Goal: Task Accomplishment & Management: Manage account settings

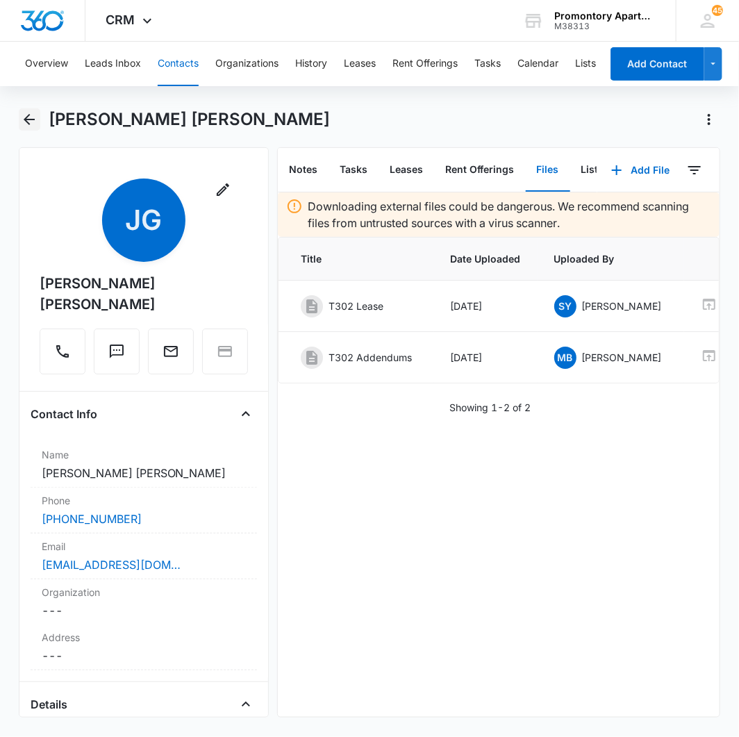
click at [28, 119] on icon "Back" at bounding box center [29, 119] width 11 height 11
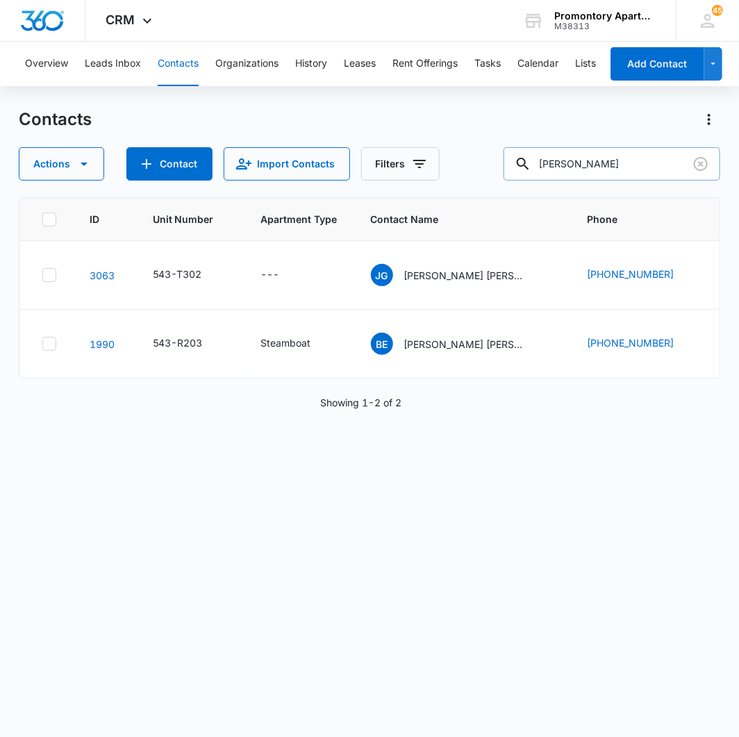
click at [623, 167] on input "evelyn" at bounding box center [611, 163] width 217 height 33
click at [697, 165] on icon "Clear" at bounding box center [700, 164] width 17 height 17
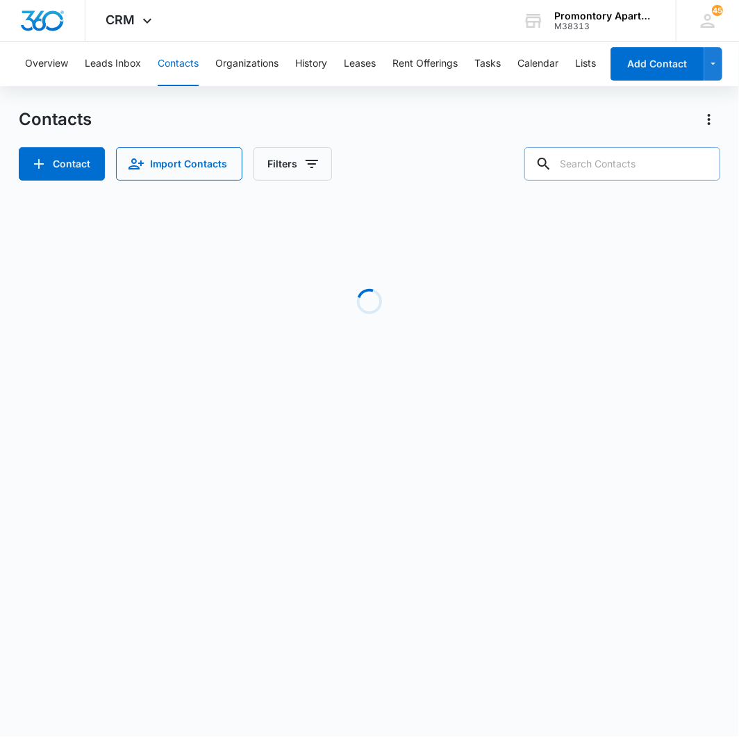
click at [374, 474] on body "CRM Apps Reputation Websites Forms CRM Email Social Content Intelligence Files …" at bounding box center [369, 368] width 739 height 737
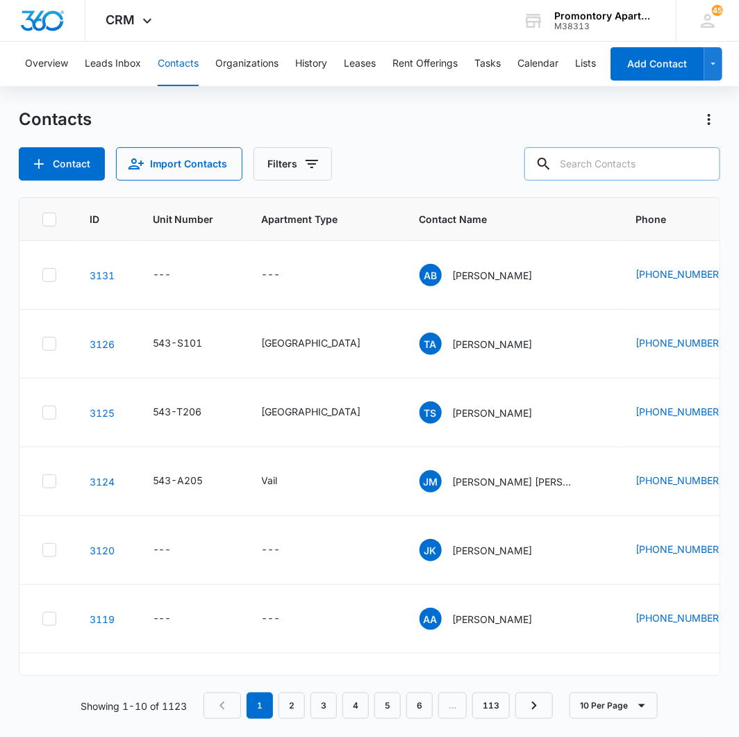
click at [626, 157] on input "text" at bounding box center [622, 163] width 196 height 33
type input "dominic"
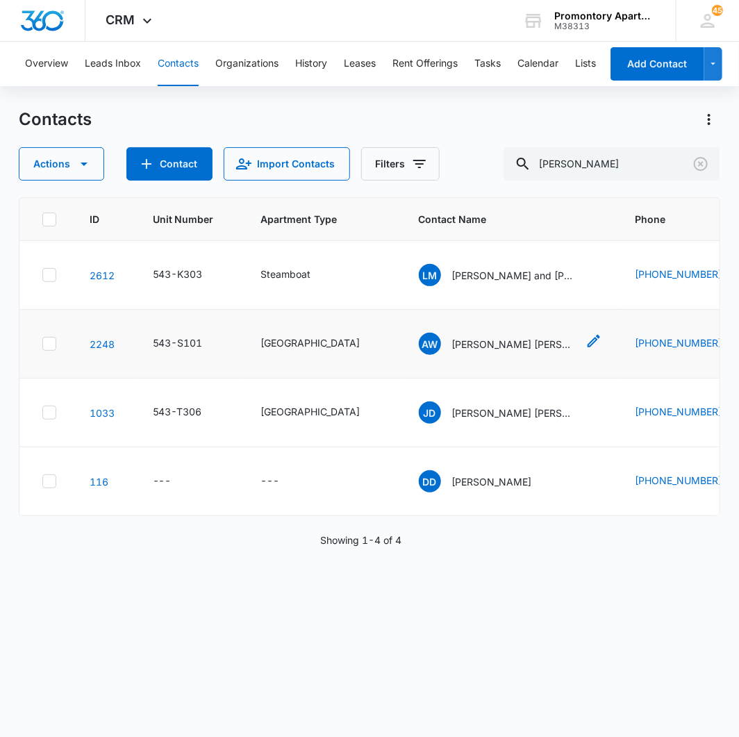
click at [507, 345] on p "Anthony Wagner Dominic Martinez" at bounding box center [514, 344] width 125 height 15
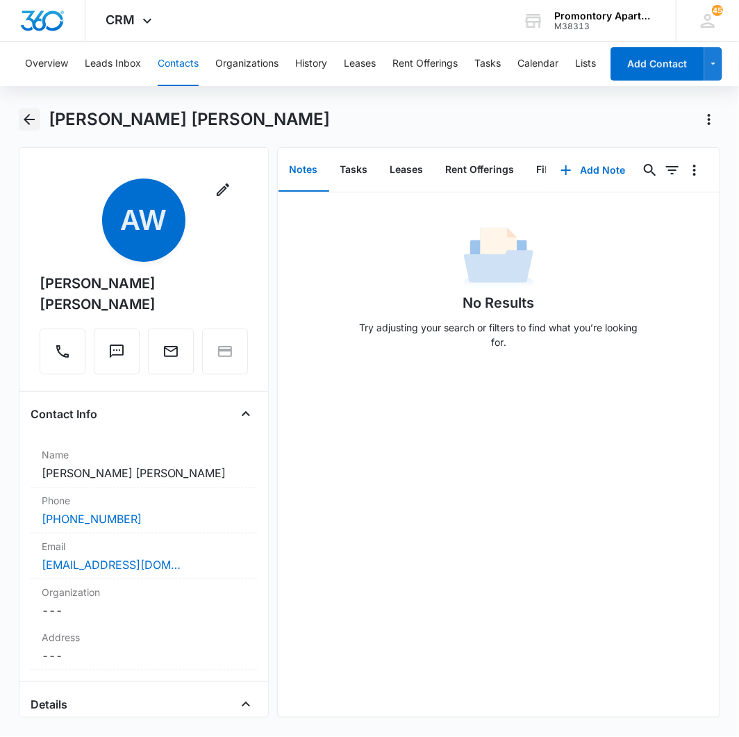
click at [31, 122] on icon "Back" at bounding box center [29, 119] width 17 height 17
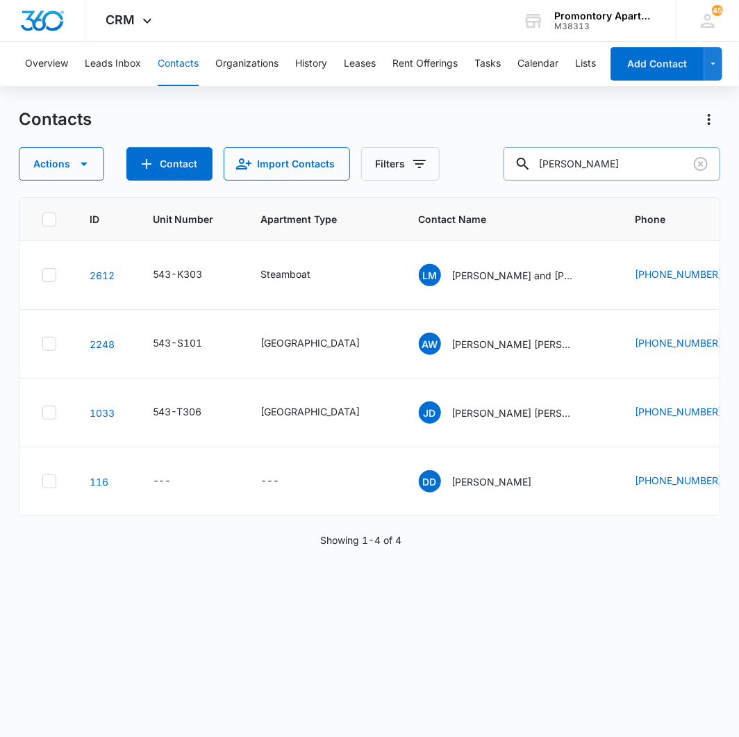
type input "wheeler"
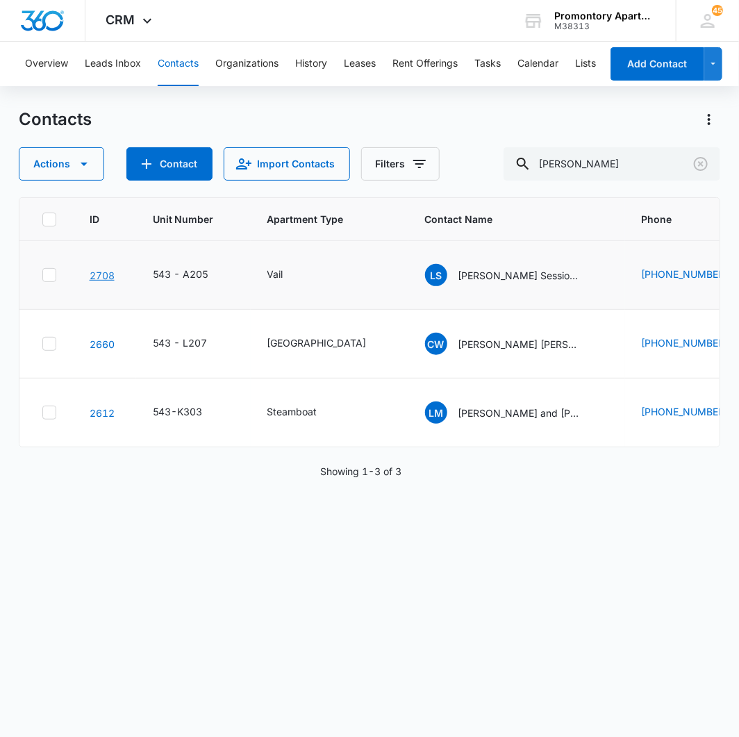
click at [100, 272] on link "2708" at bounding box center [102, 275] width 25 height 12
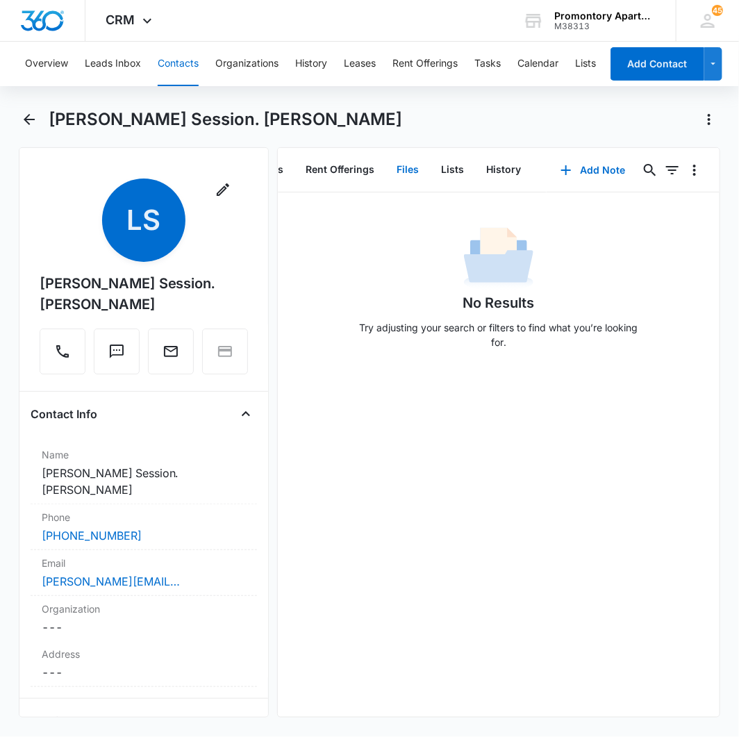
click at [396, 163] on button "Files" at bounding box center [408, 170] width 44 height 43
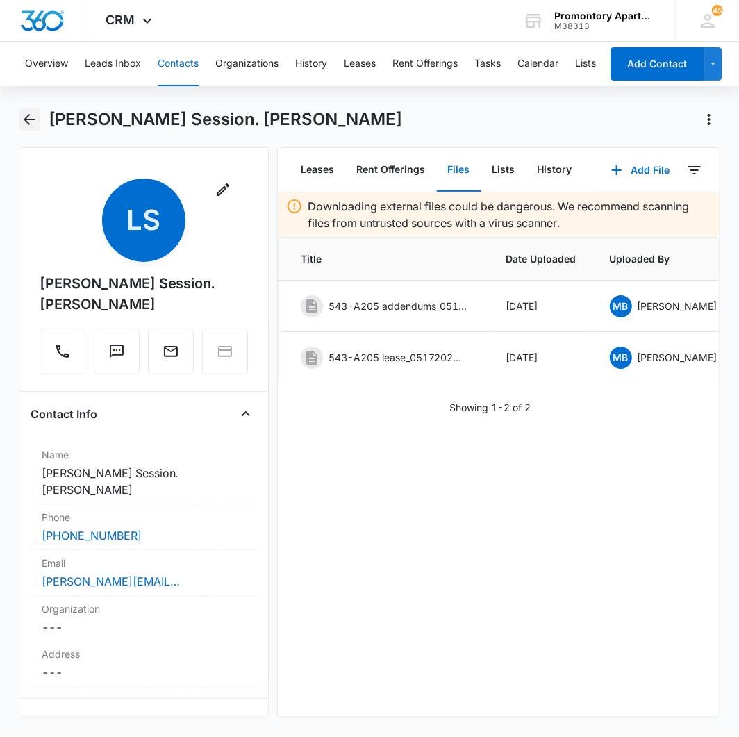
click at [24, 122] on icon "Back" at bounding box center [29, 119] width 17 height 17
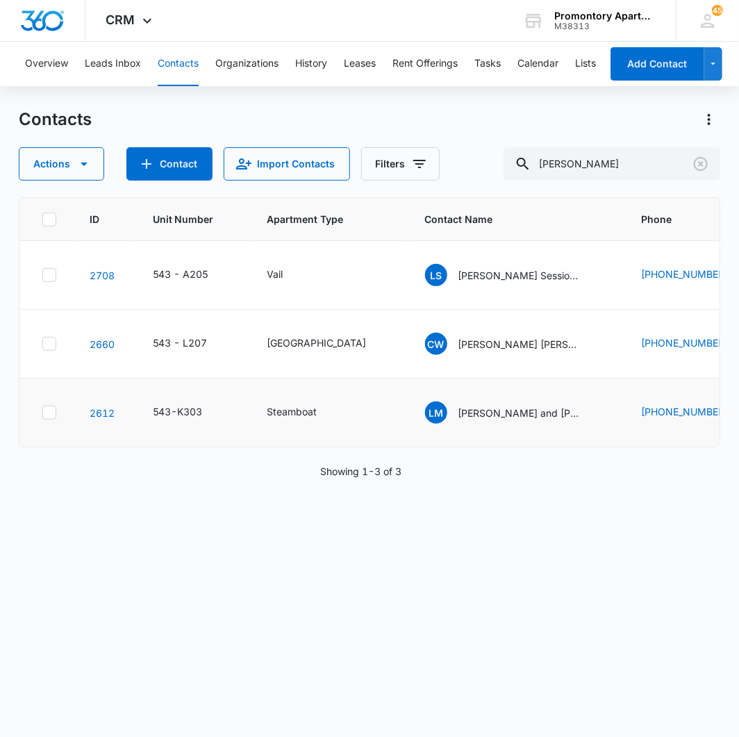
click at [115, 411] on td "2612" at bounding box center [104, 412] width 63 height 69
click at [110, 408] on link "2612" at bounding box center [102, 413] width 25 height 12
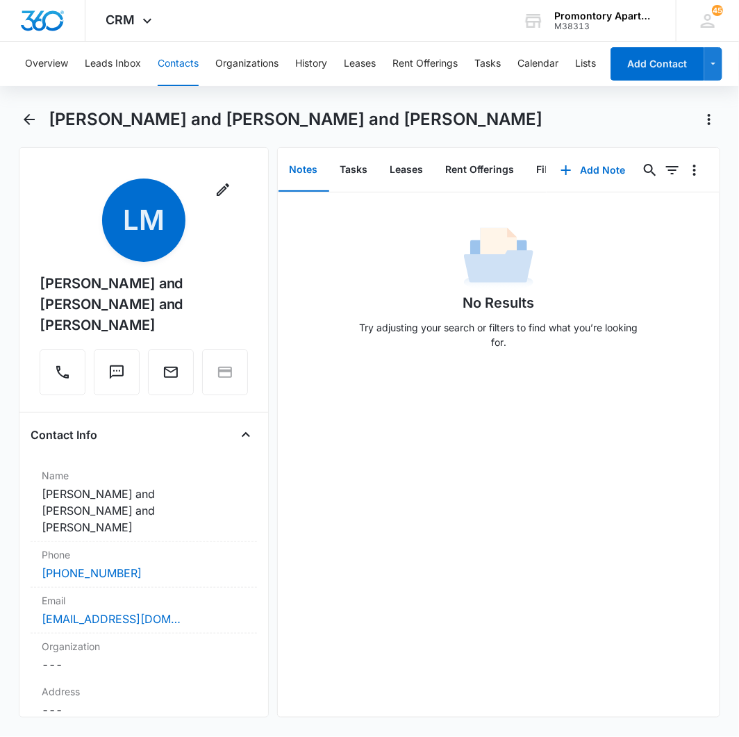
click at [328, 533] on div "No Results Try adjusting your search or filters to find what you’re looking for." at bounding box center [499, 454] width 442 height 524
click at [21, 127] on icon "Back" at bounding box center [29, 119] width 17 height 17
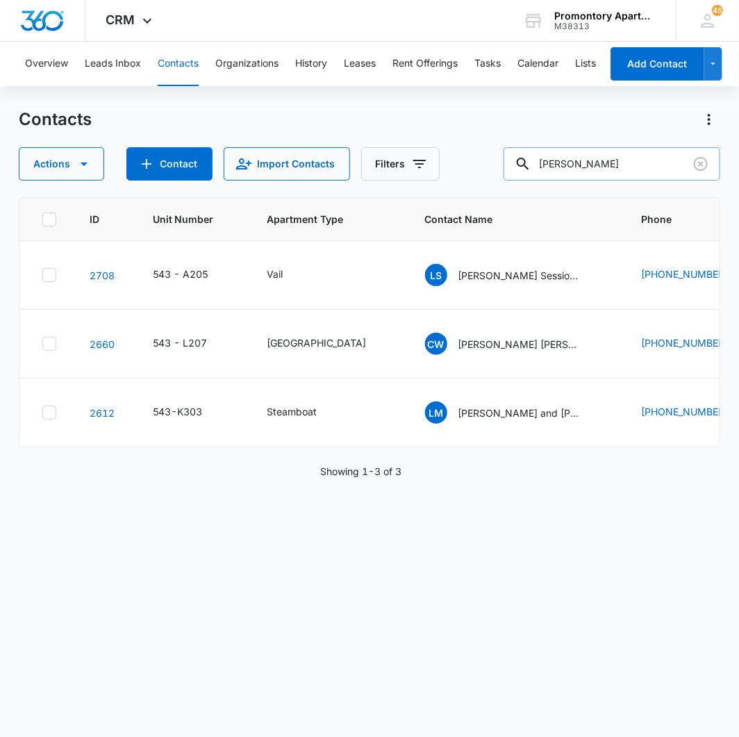
click at [620, 157] on input "wheeler" at bounding box center [611, 163] width 217 height 33
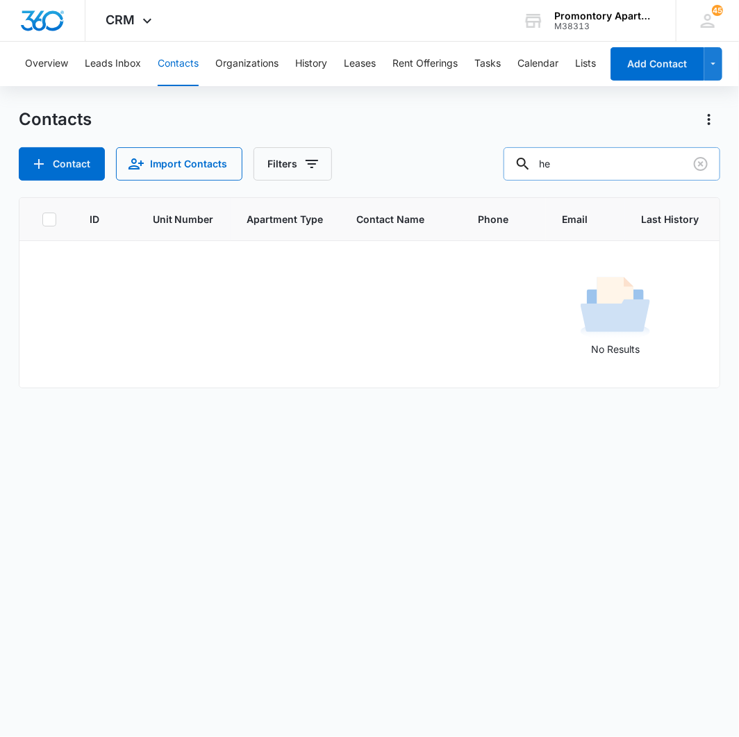
type input "h"
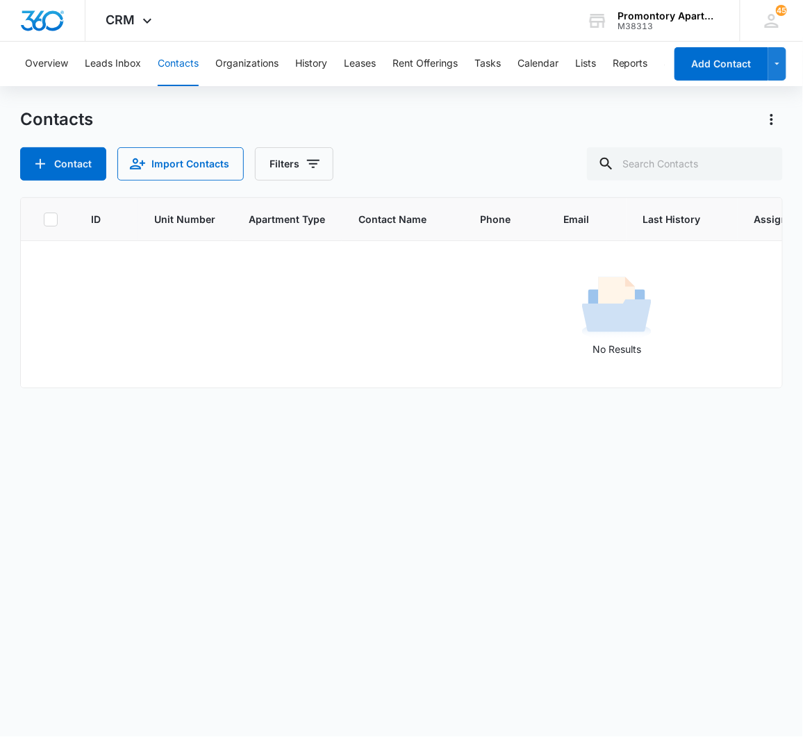
click at [10, 419] on main "Contacts Contact Import Contacts Filters ID Unit Number Apartment Type Contact …" at bounding box center [401, 421] width 803 height 627
drag, startPoint x: 185, startPoint y: 400, endPoint x: 193, endPoint y: 400, distance: 8.3
click at [193, 400] on div "ID Unit Number Apartment Type Contact Name Phone Email Last History Assigned To…" at bounding box center [401, 457] width 762 height 521
click at [668, 156] on input "text" at bounding box center [685, 163] width 196 height 33
type input "f101"
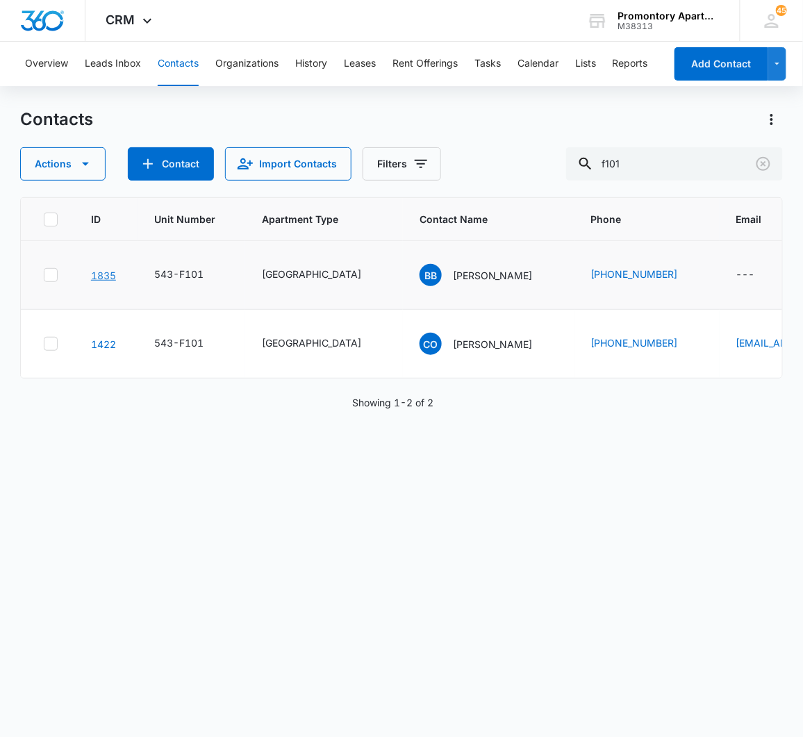
click at [107, 275] on link "1835" at bounding box center [103, 275] width 25 height 12
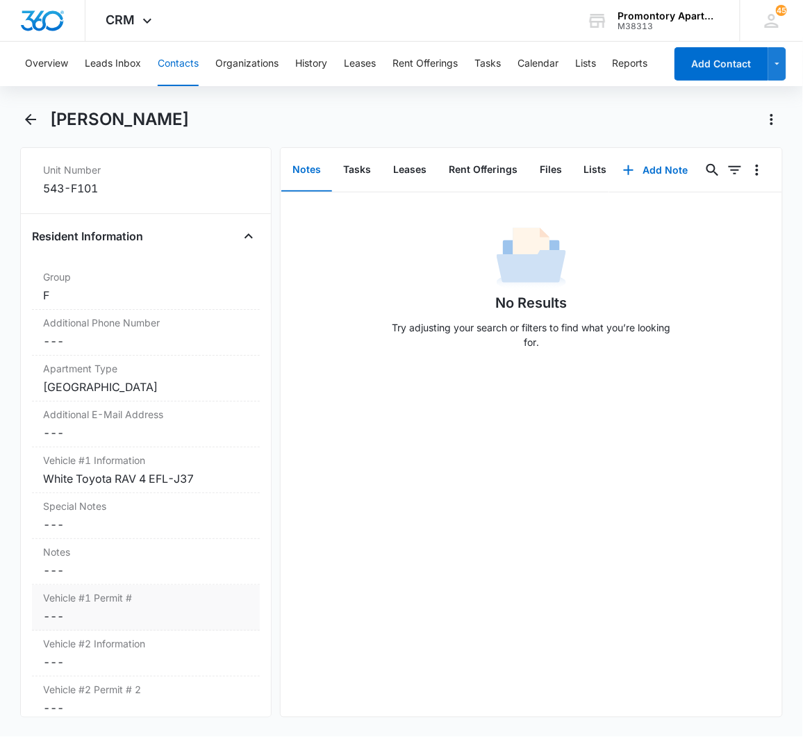
scroll to position [1157, 0]
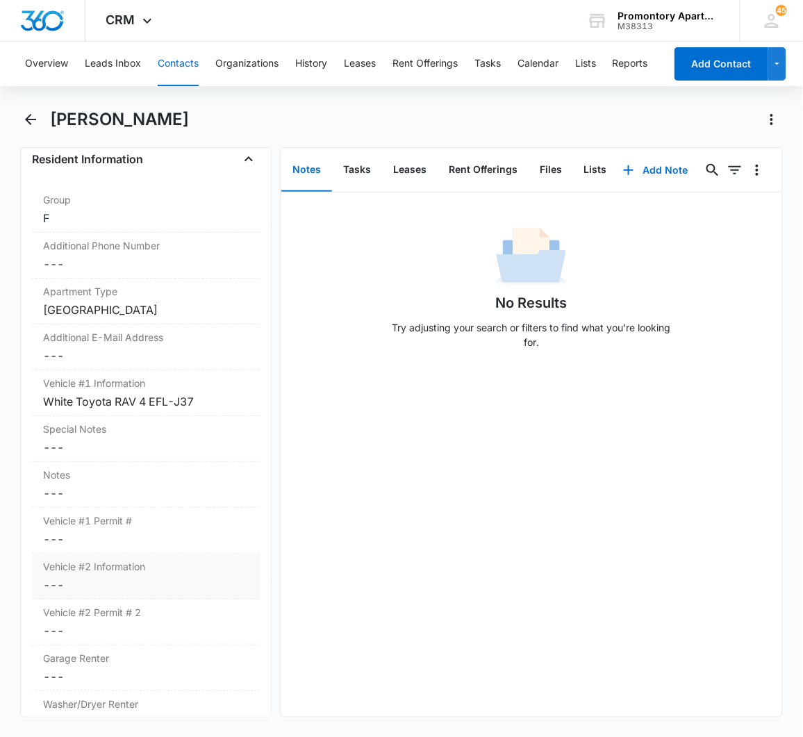
click at [51, 584] on dd "Cancel Save Changes ---" at bounding box center [146, 584] width 206 height 17
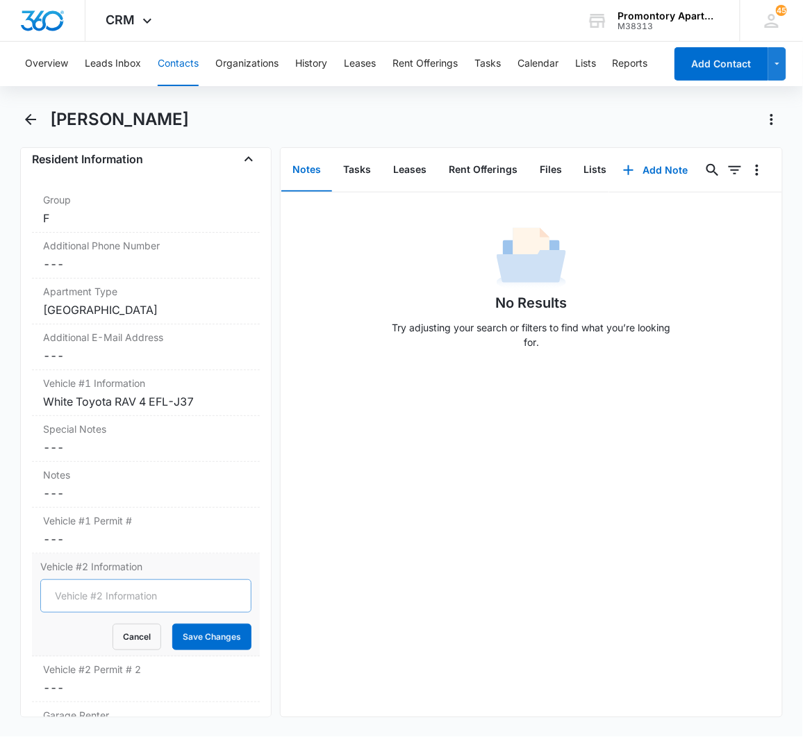
click at [67, 596] on input "Vehicle #2 Information" at bounding box center [145, 595] width 211 height 33
type input "2017 Nissan NV 200 DZUG06"
click at [190, 633] on button "Save Changes" at bounding box center [211, 636] width 79 height 26
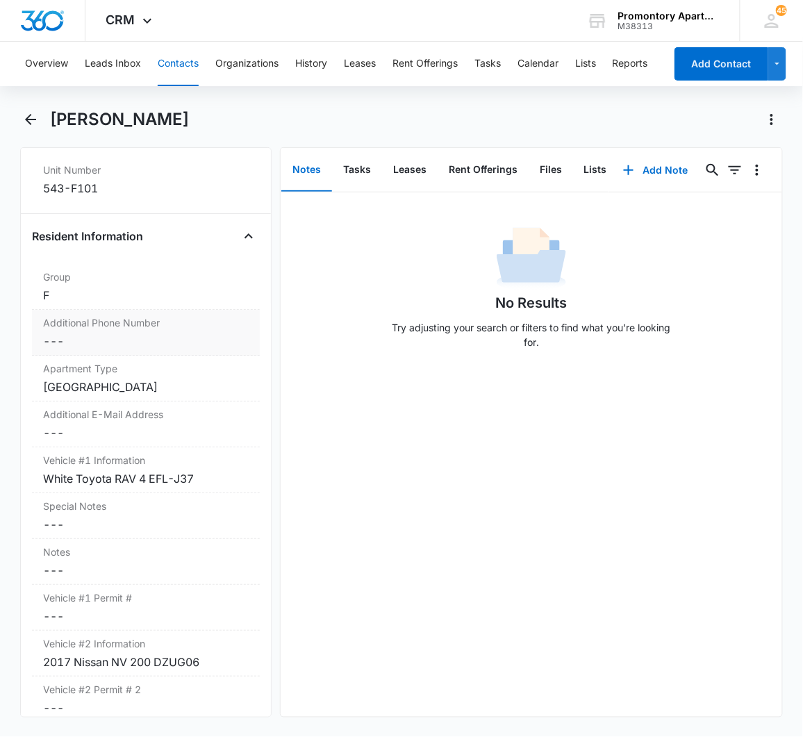
scroll to position [154, 0]
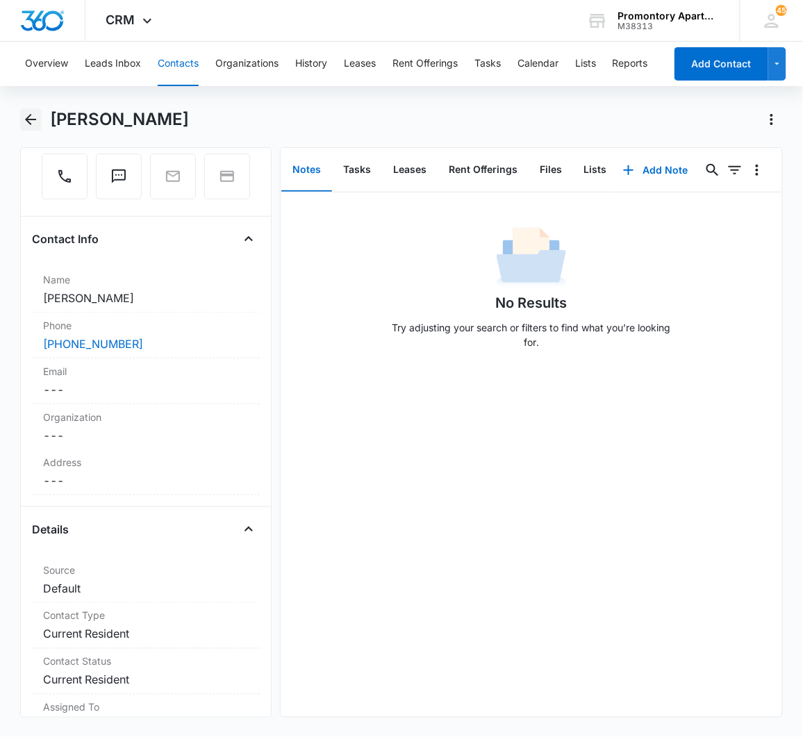
click at [24, 118] on icon "Back" at bounding box center [30, 119] width 17 height 17
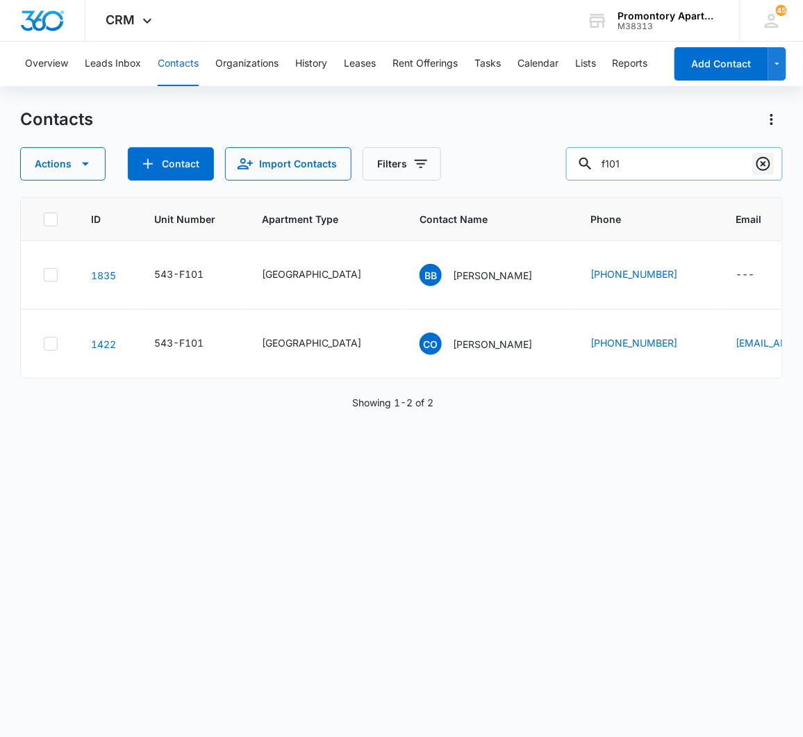
click at [738, 169] on icon "Clear" at bounding box center [763, 164] width 14 height 14
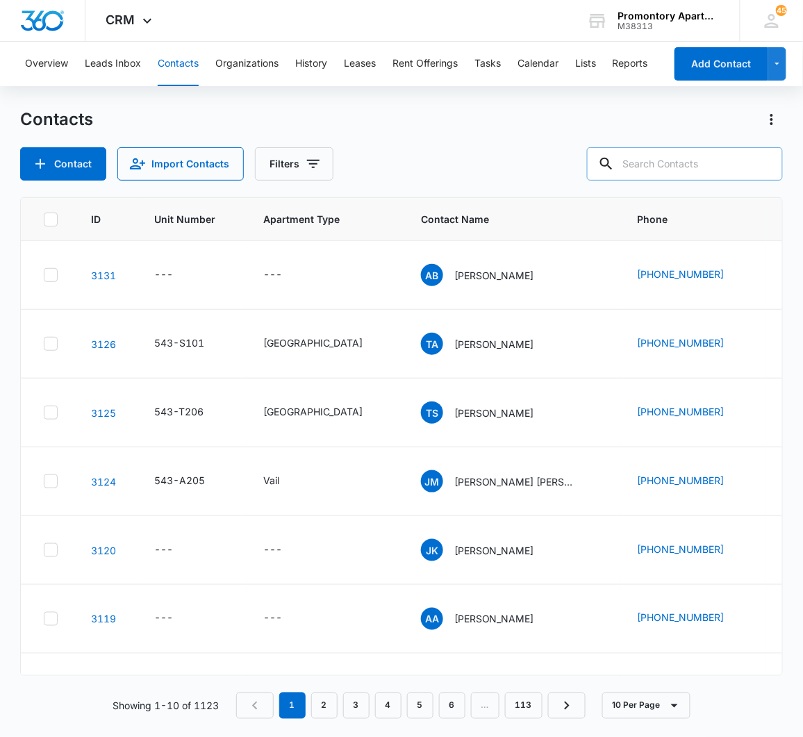
click at [715, 149] on input "text" at bounding box center [685, 163] width 196 height 33
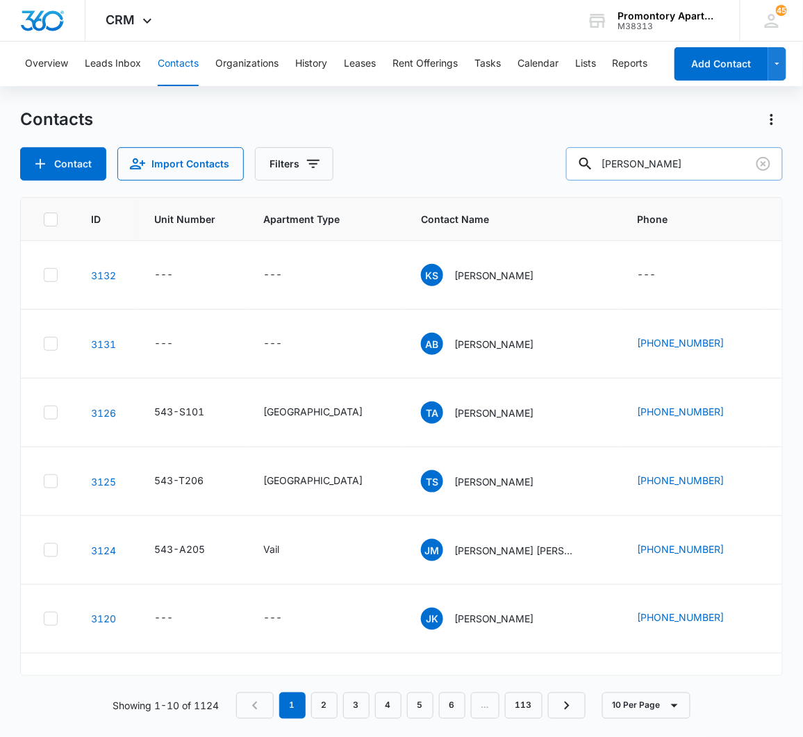
type input "guadalupe"
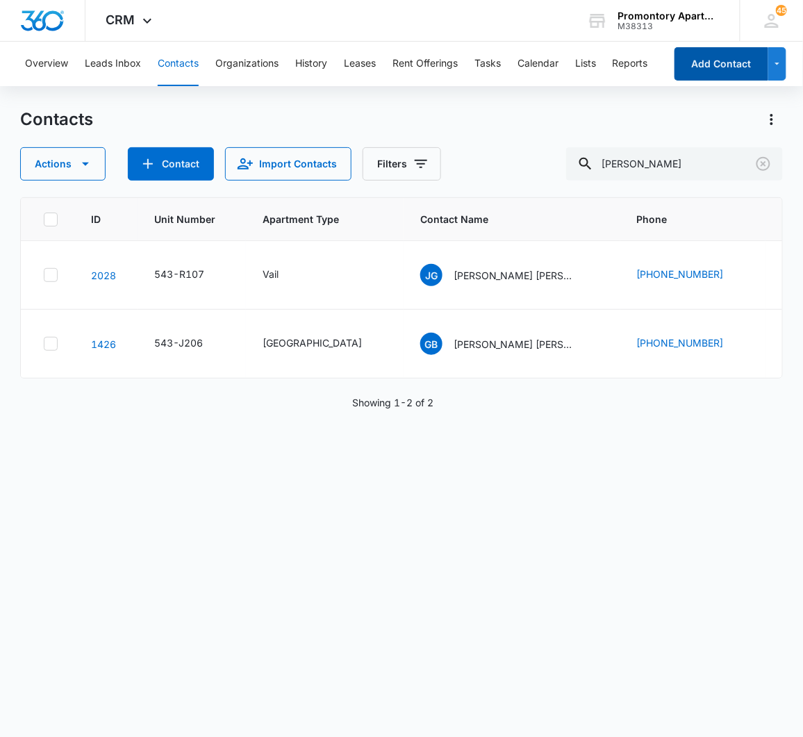
click at [716, 72] on button "Add Contact" at bounding box center [721, 63] width 94 height 33
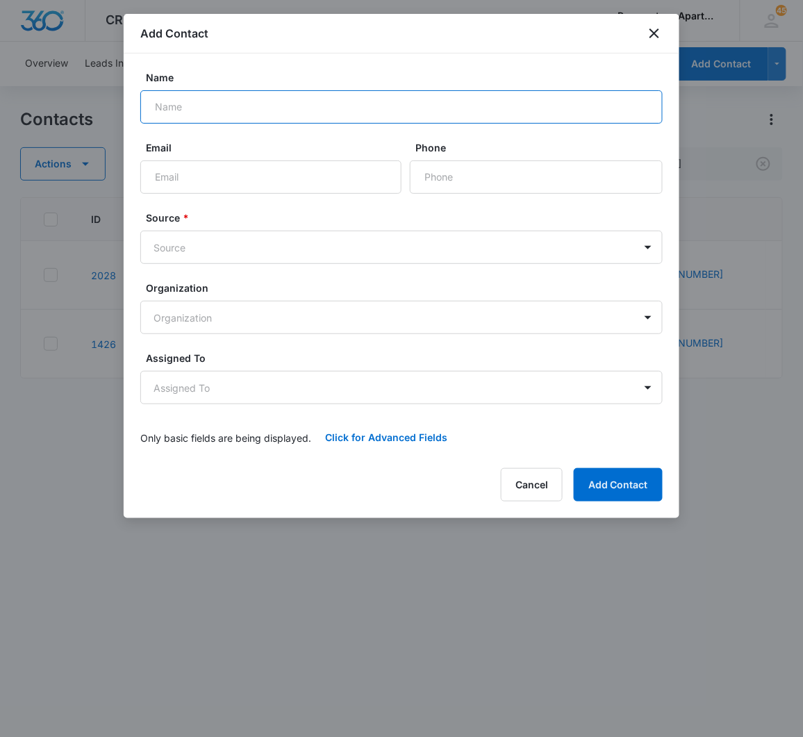
click at [340, 109] on input "Name" at bounding box center [401, 106] width 522 height 33
type input "[PERSON_NAME]"
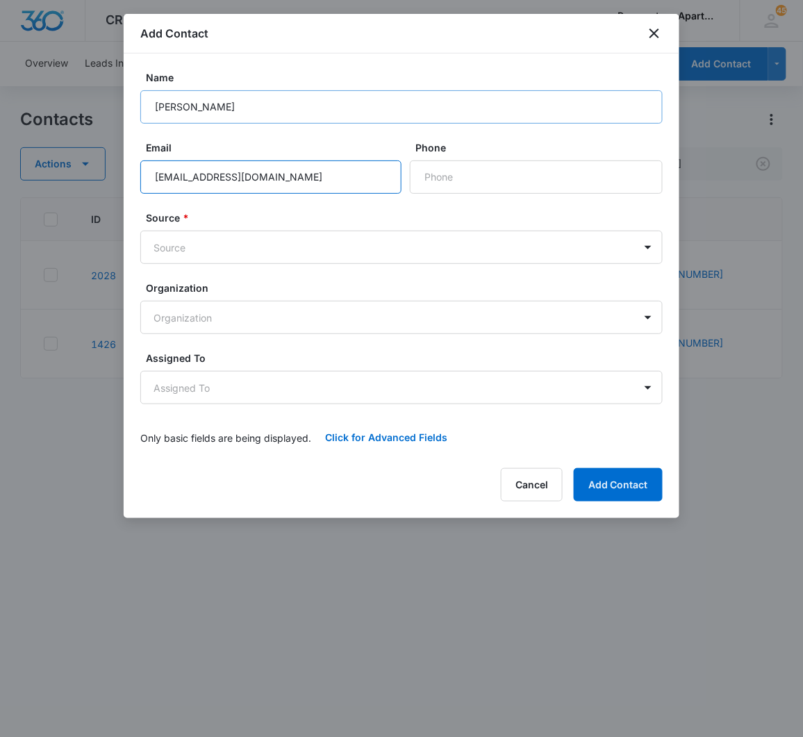
type input "[EMAIL_ADDRESS][DOMAIN_NAME]"
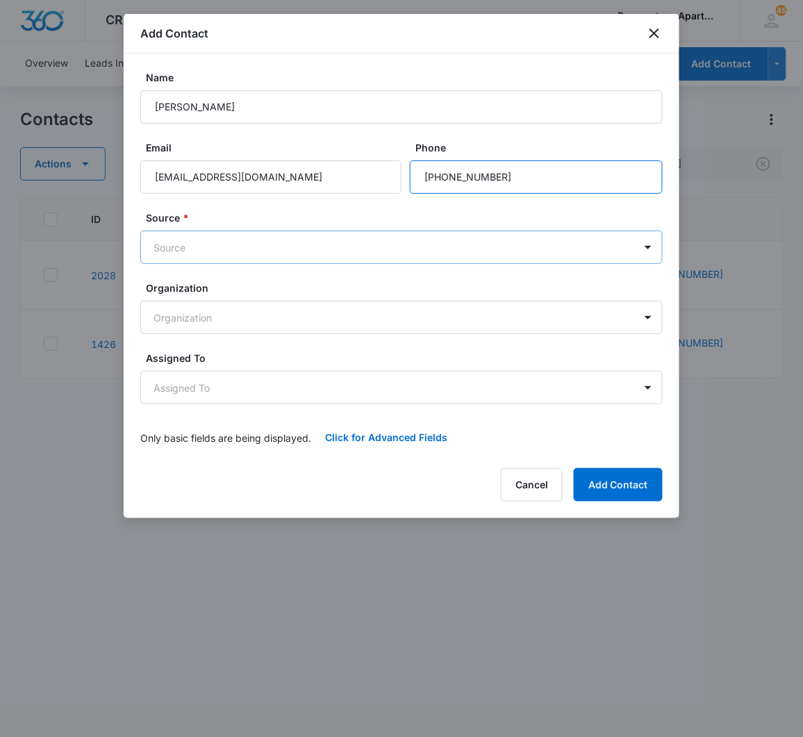
type input "[PHONE_NUMBER]"
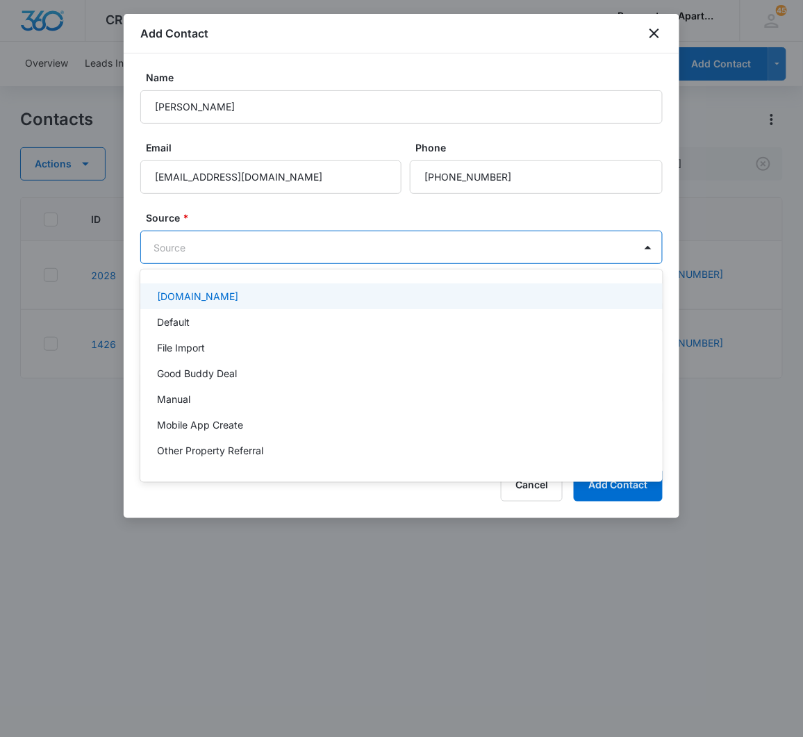
drag, startPoint x: 249, startPoint y: 240, endPoint x: 265, endPoint y: 301, distance: 63.1
click at [248, 240] on body "CRM Apps Reputation Websites Forms CRM Email Social Content Intelligence Files …" at bounding box center [401, 368] width 803 height 737
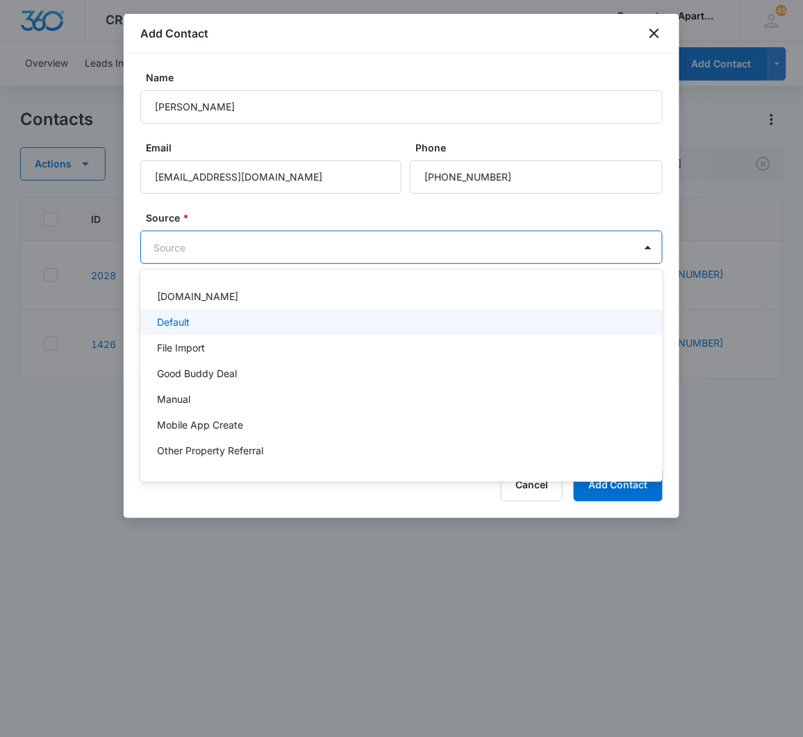
click at [268, 320] on div "Default" at bounding box center [400, 322] width 486 height 15
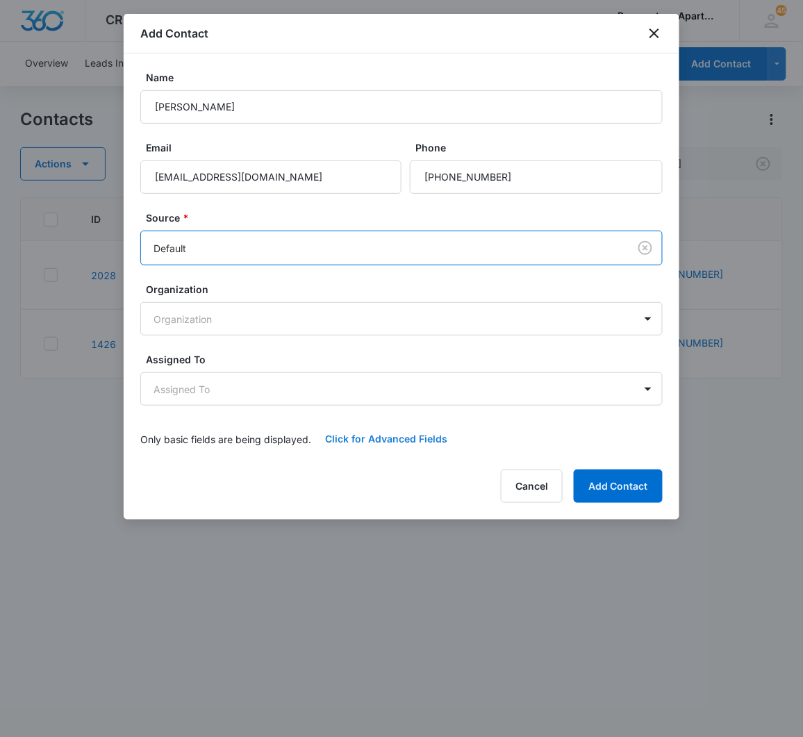
drag, startPoint x: 382, startPoint y: 435, endPoint x: 389, endPoint y: 446, distance: 13.1
click at [384, 436] on button "Click for Advanced Fields" at bounding box center [386, 438] width 150 height 33
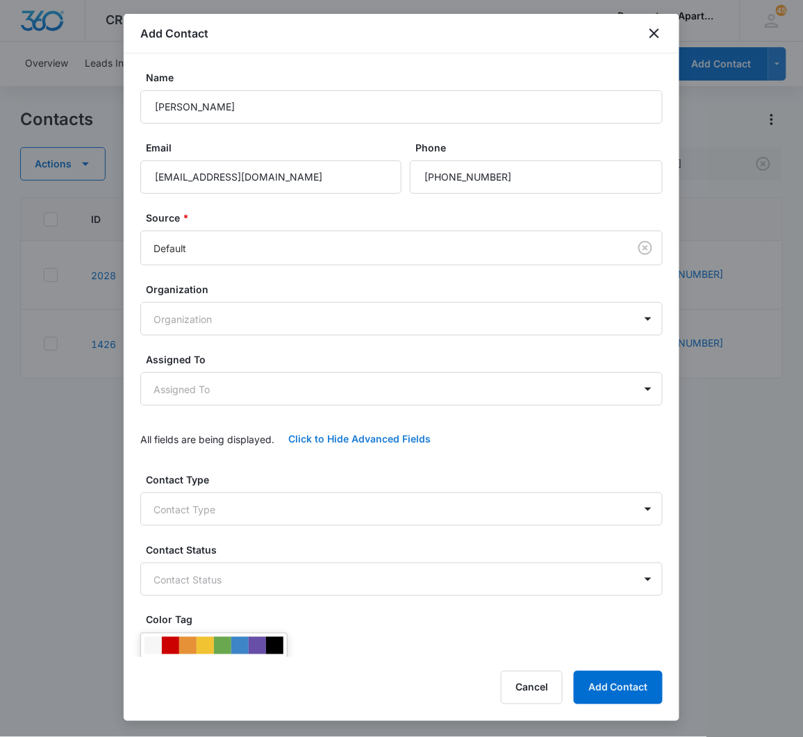
click at [383, 433] on button "Click to Hide Advanced Fields" at bounding box center [359, 438] width 170 height 33
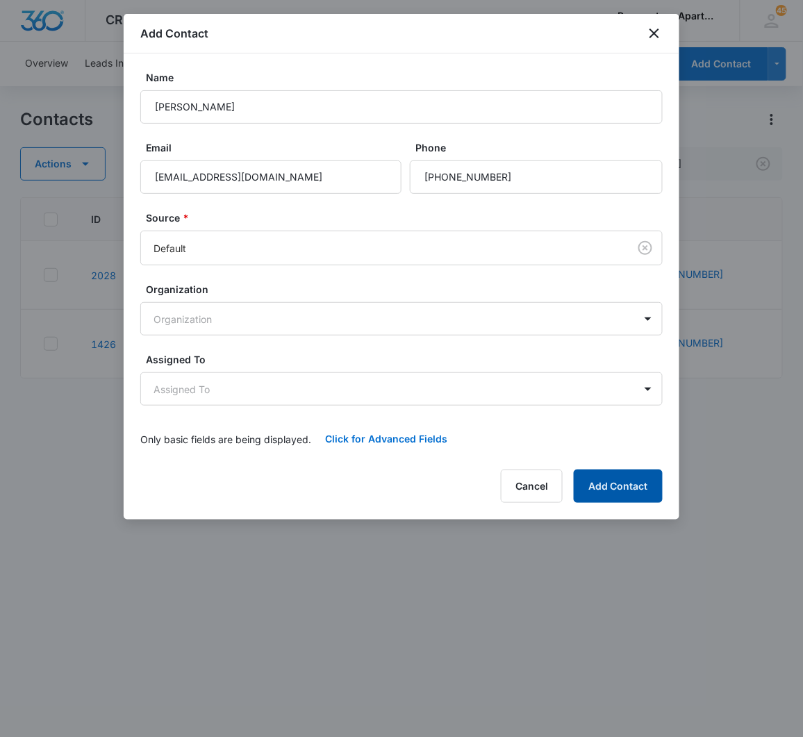
click at [644, 490] on button "Add Contact" at bounding box center [617, 485] width 89 height 33
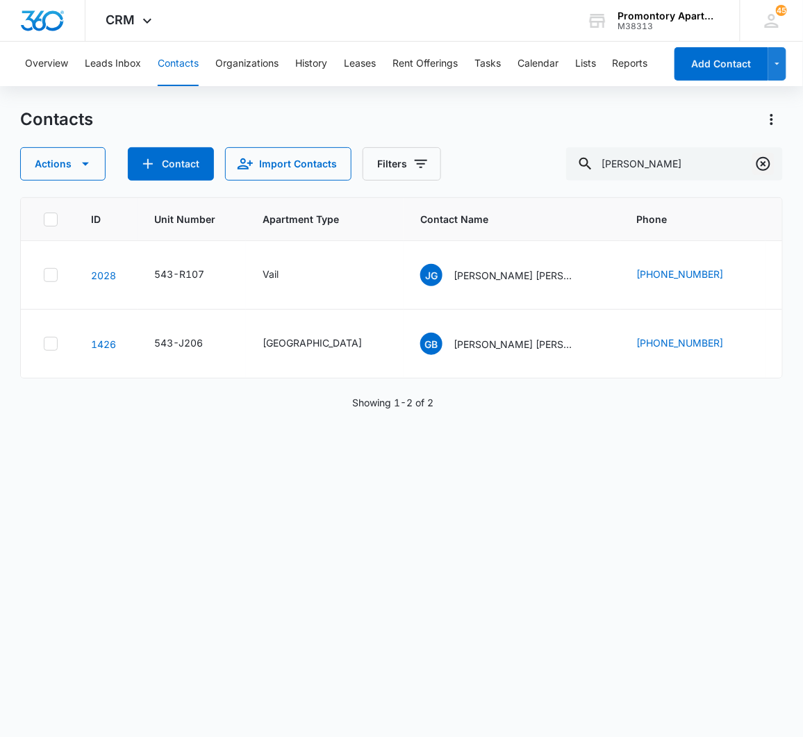
click at [738, 162] on icon "Clear" at bounding box center [763, 164] width 17 height 17
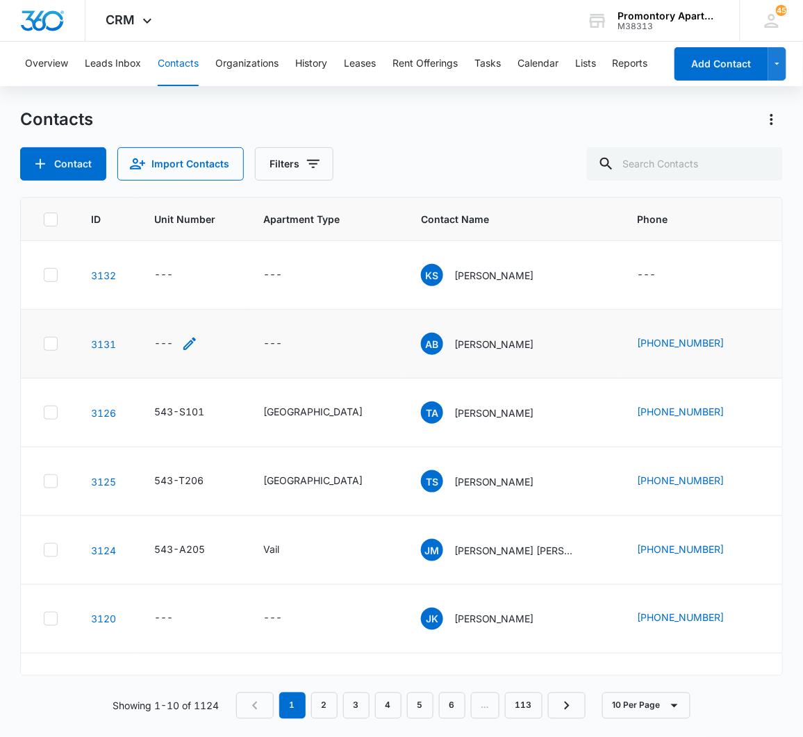
click at [163, 346] on div "---" at bounding box center [163, 343] width 19 height 17
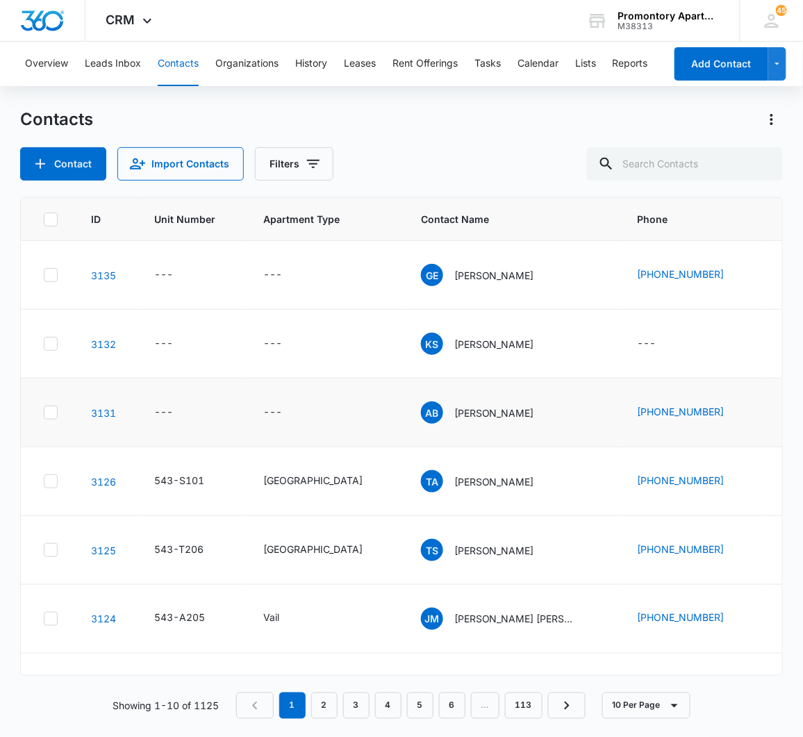
click at [174, 251] on td "---" at bounding box center [191, 275] width 109 height 69
click at [165, 413] on div "---" at bounding box center [163, 412] width 19 height 17
click at [153, 323] on input "Unit Number" at bounding box center [184, 322] width 175 height 33
type input "543-E303"
click at [160, 411] on div "---" at bounding box center [163, 412] width 19 height 17
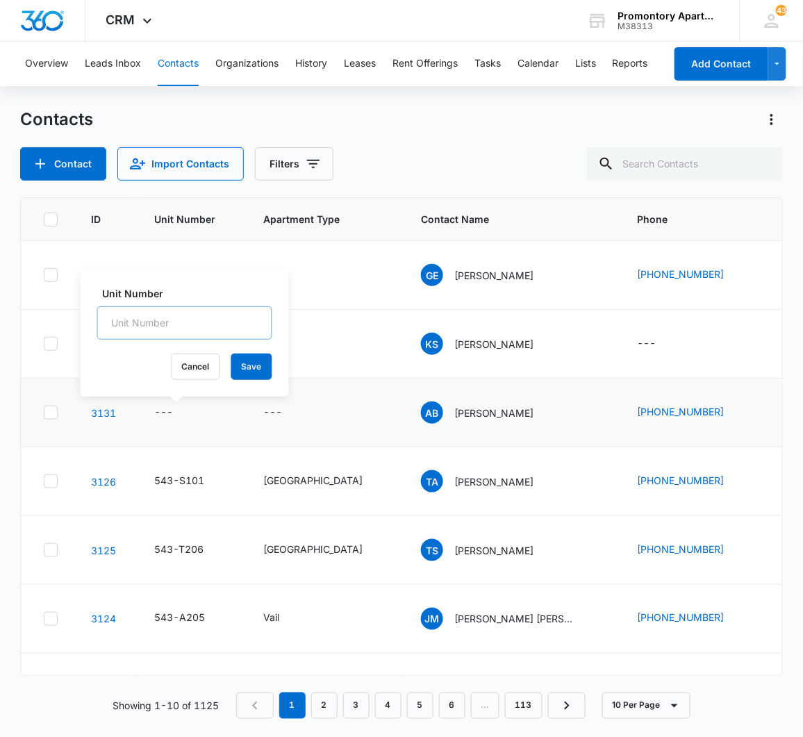
click at [174, 314] on input "Unit Number" at bounding box center [184, 322] width 175 height 33
type input "543-E303"
click at [210, 271] on div "Unit Number 543-E303 Cancel Save" at bounding box center [185, 332] width 208 height 127
click at [233, 362] on button "Save" at bounding box center [251, 366] width 41 height 26
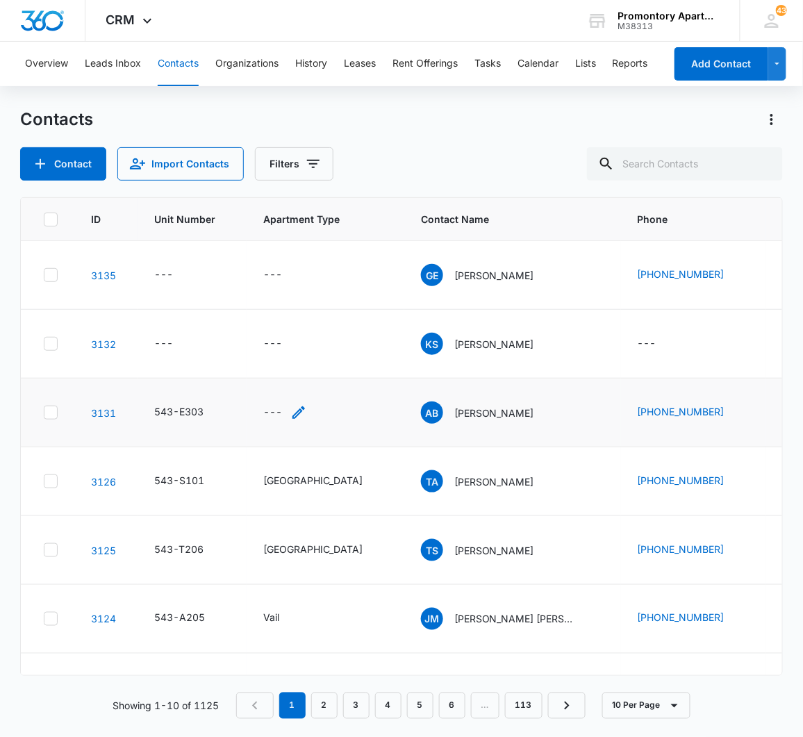
click at [271, 411] on div "---" at bounding box center [272, 412] width 19 height 17
click at [269, 320] on div at bounding box center [269, 323] width 74 height 17
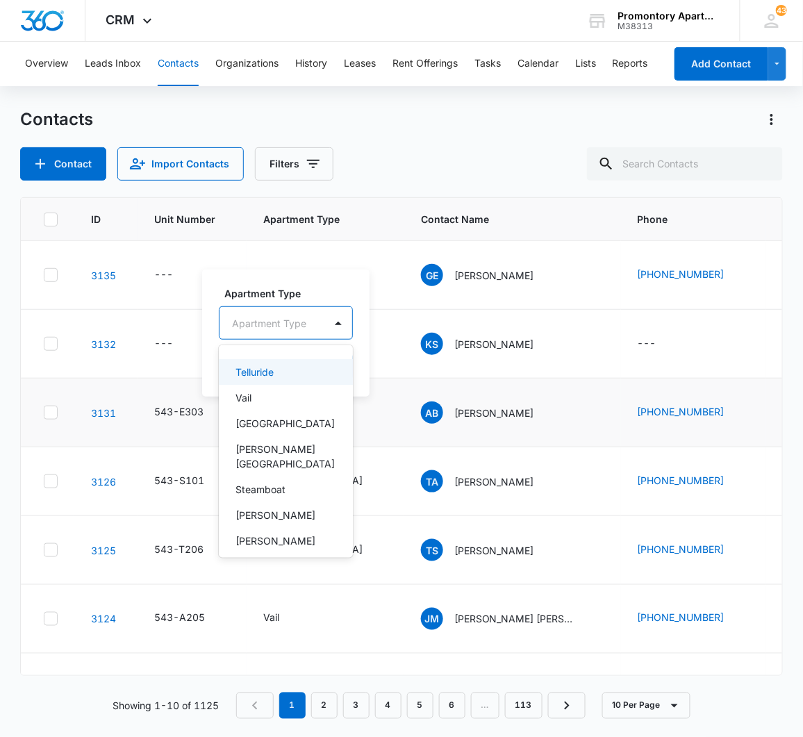
drag, startPoint x: 255, startPoint y: 374, endPoint x: 262, endPoint y: 379, distance: 8.9
click at [255, 373] on p "Telluride" at bounding box center [254, 371] width 38 height 15
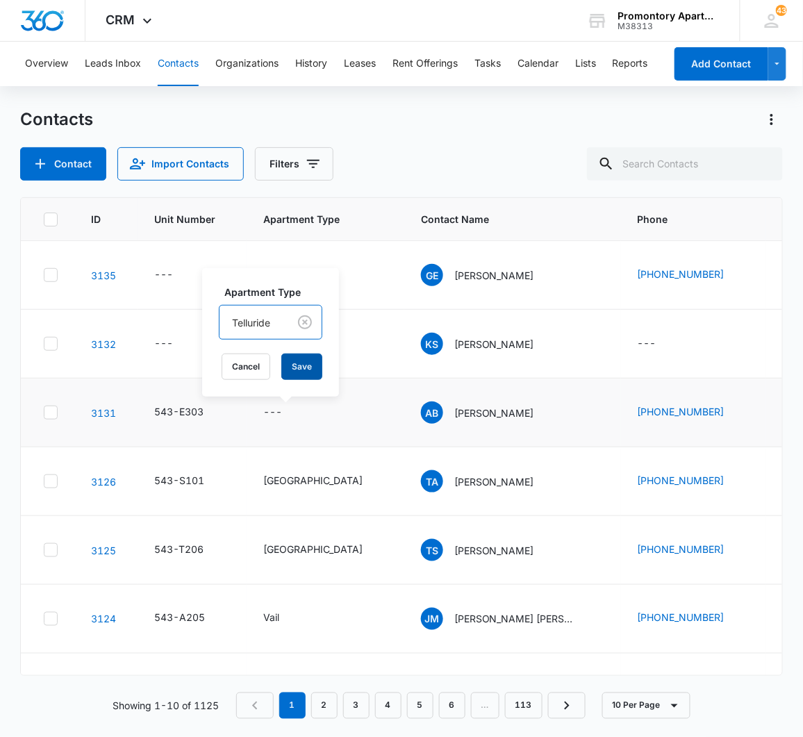
click at [306, 364] on button "Save" at bounding box center [301, 366] width 41 height 26
click at [162, 267] on div "---" at bounding box center [163, 275] width 19 height 17
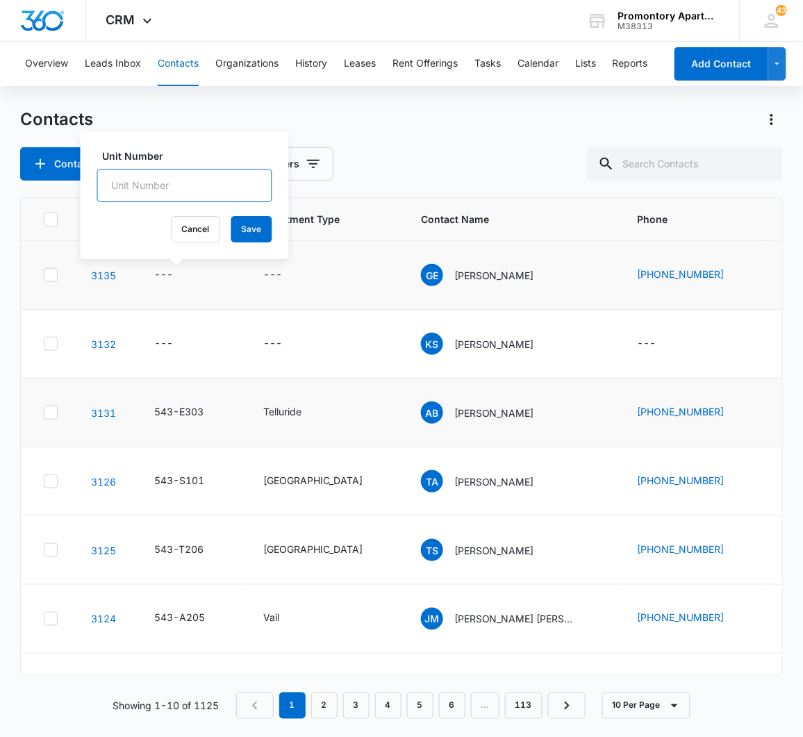
click at [168, 178] on input "Unit Number" at bounding box center [184, 185] width 175 height 33
type input "543-B307"
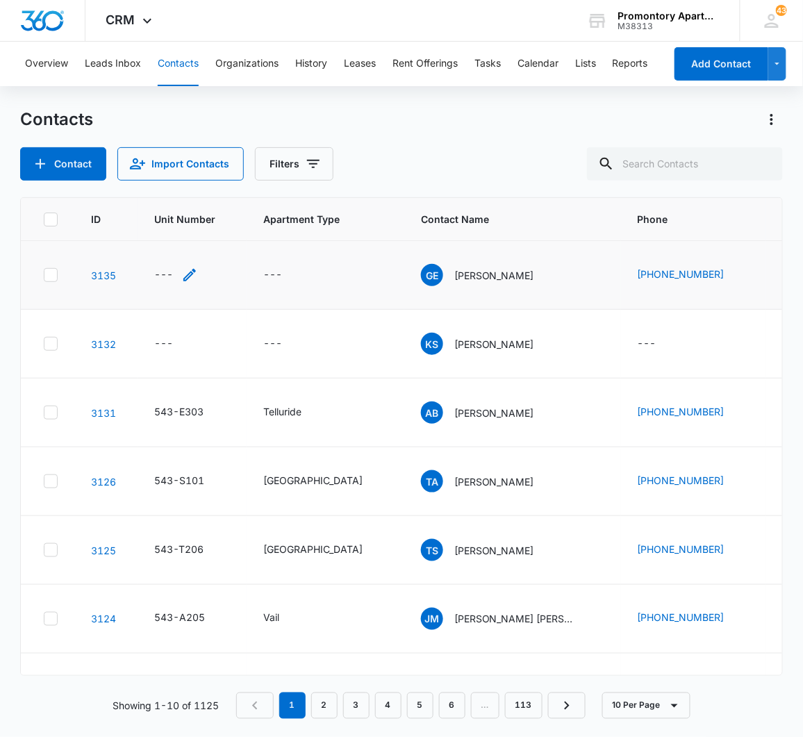
click at [162, 276] on div "---" at bounding box center [163, 275] width 19 height 17
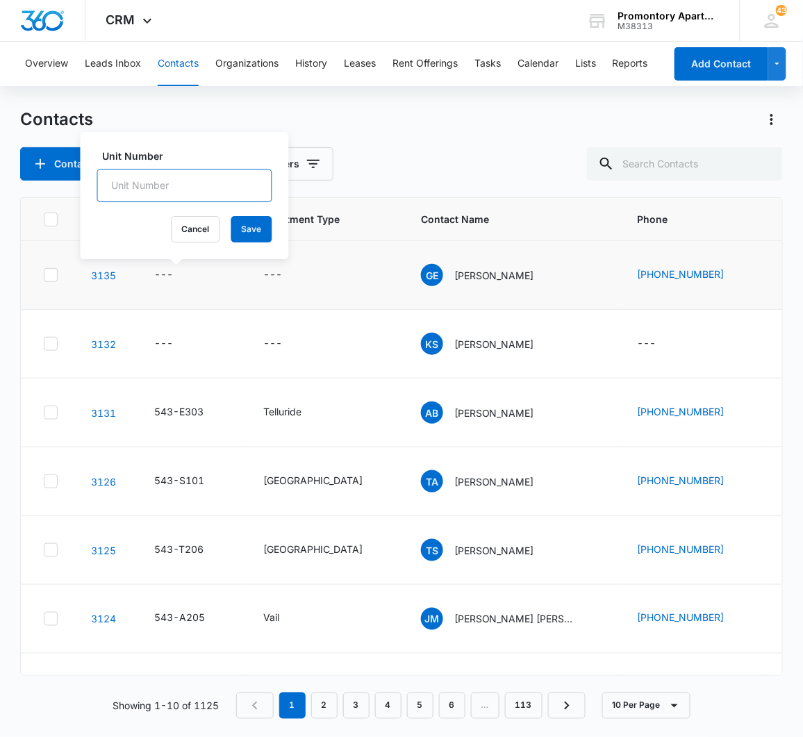
click at [169, 193] on input "Unit Number" at bounding box center [184, 185] width 175 height 33
type input "543-B307"
click at [240, 228] on button "Save" at bounding box center [251, 229] width 41 height 26
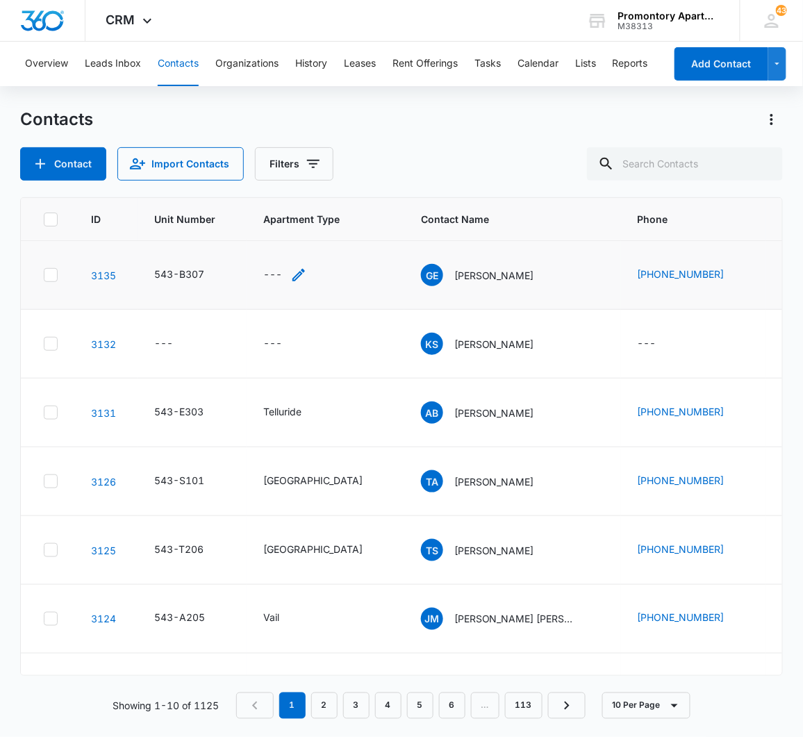
click at [268, 267] on div "---" at bounding box center [272, 275] width 19 height 17
click at [252, 177] on div at bounding box center [269, 185] width 74 height 17
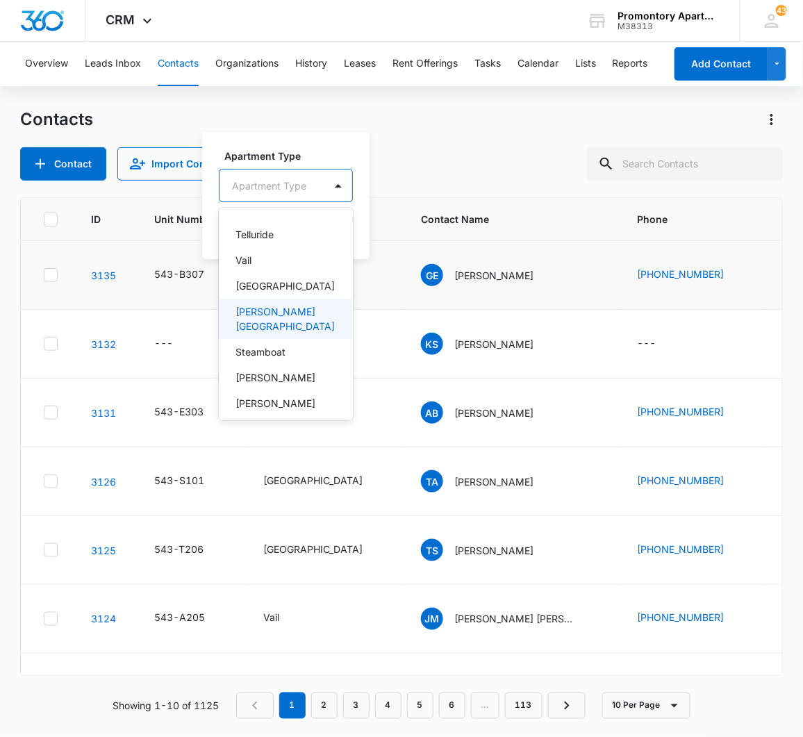
click at [255, 305] on p "[PERSON_NAME][GEOGRAPHIC_DATA]" at bounding box center [284, 318] width 98 height 29
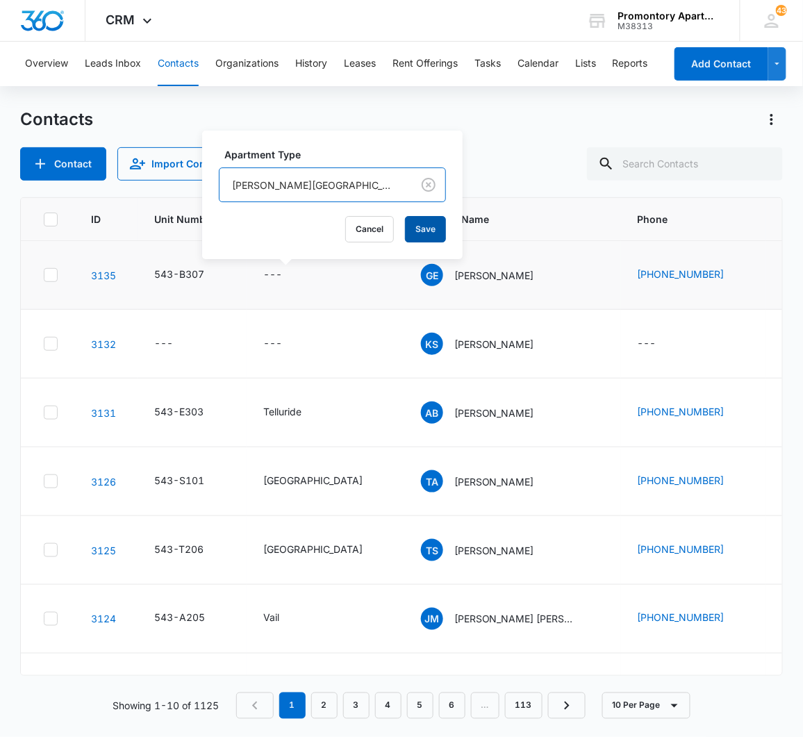
click at [405, 225] on button "Save" at bounding box center [425, 229] width 41 height 26
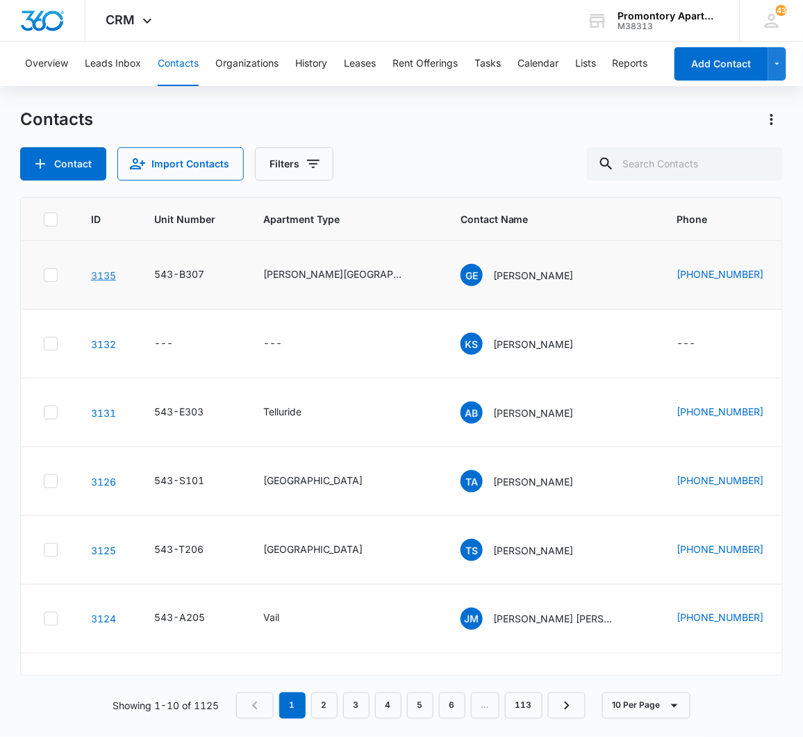
click at [101, 279] on link "3135" at bounding box center [103, 275] width 25 height 12
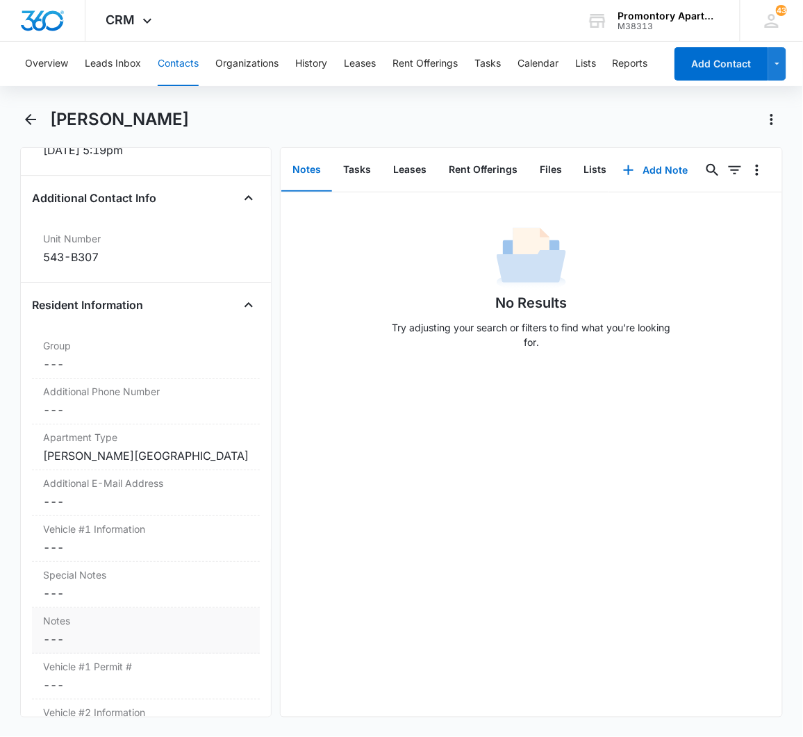
scroll to position [1234, 0]
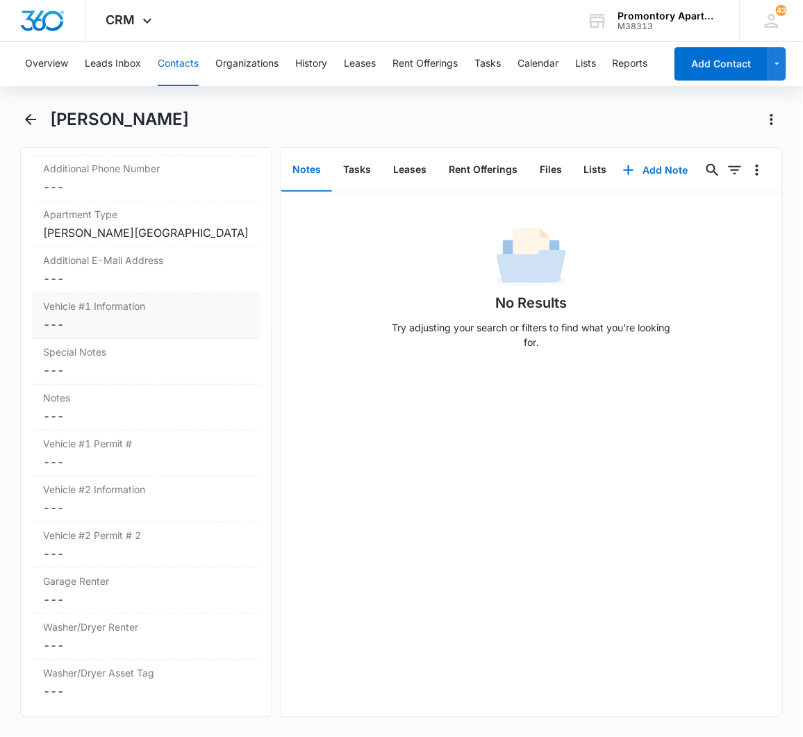
click at [59, 324] on dd "Cancel Save Changes ---" at bounding box center [146, 324] width 206 height 17
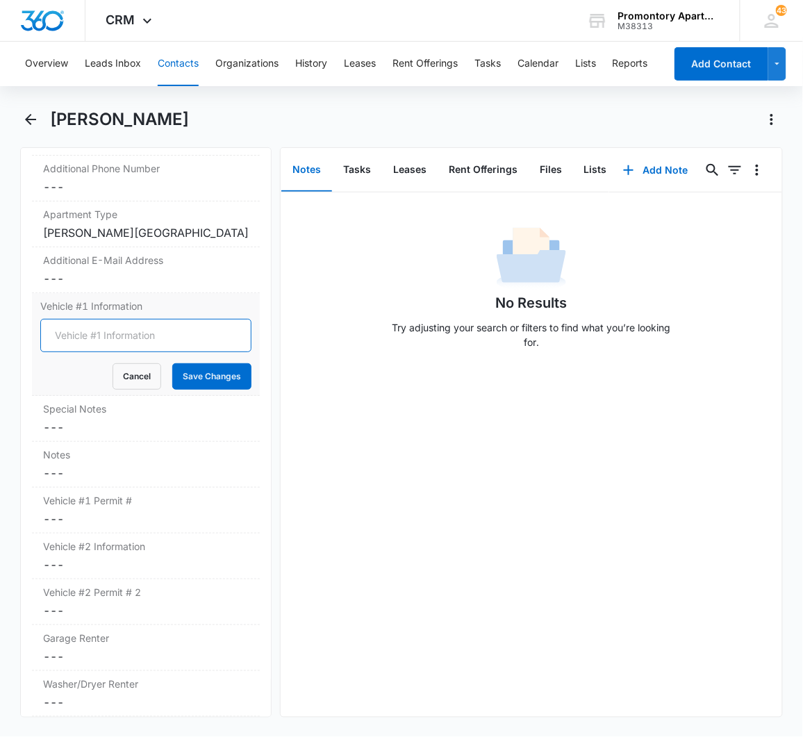
click at [59, 324] on input "Vehicle #1 Information" at bounding box center [145, 335] width 211 height 33
type input "2021 GMC Sierra AT4 White 5457863"
click at [172, 363] on button "Save Changes" at bounding box center [211, 376] width 79 height 26
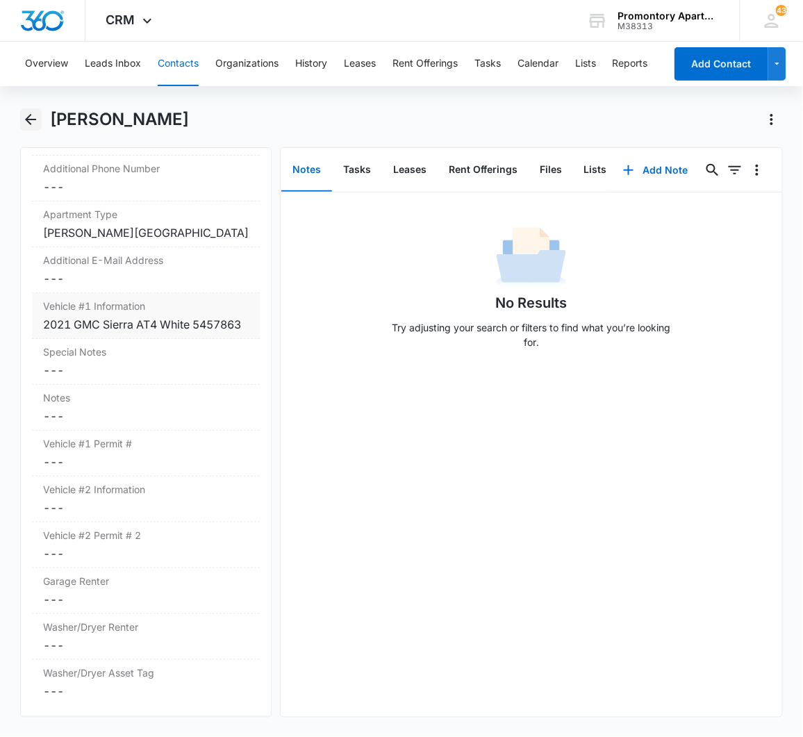
click at [25, 120] on icon "Back" at bounding box center [30, 119] width 17 height 17
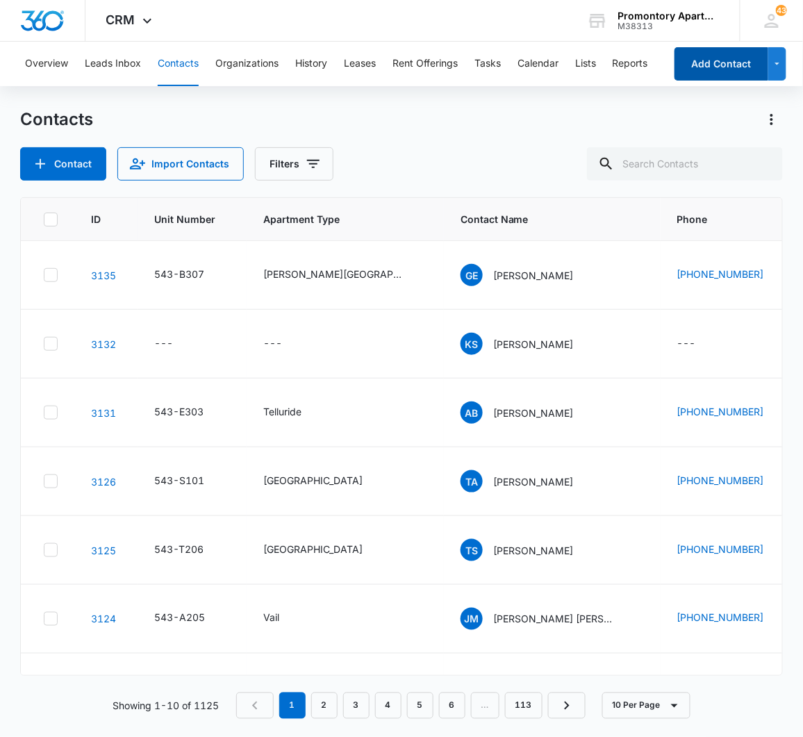
click at [719, 53] on button "Add Contact" at bounding box center [721, 63] width 94 height 33
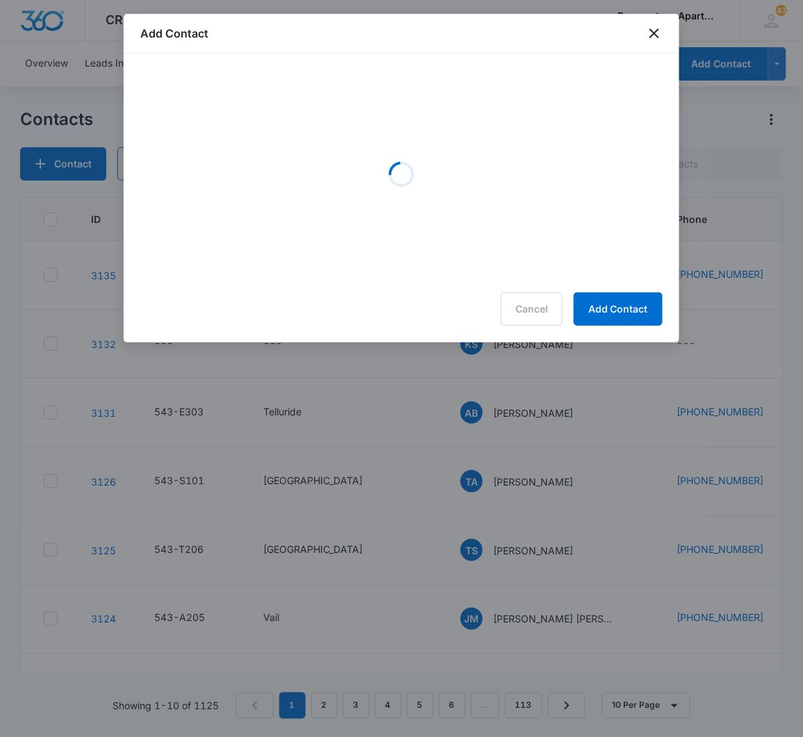
click at [545, 303] on div "Cancel Add Contact" at bounding box center [401, 308] width 522 height 33
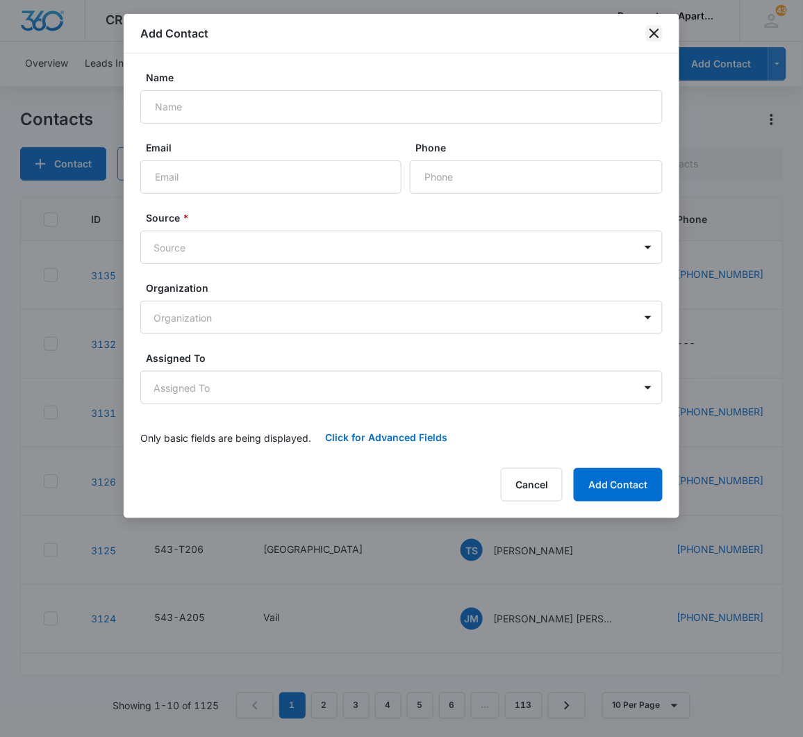
click at [658, 33] on icon "close" at bounding box center [654, 33] width 17 height 17
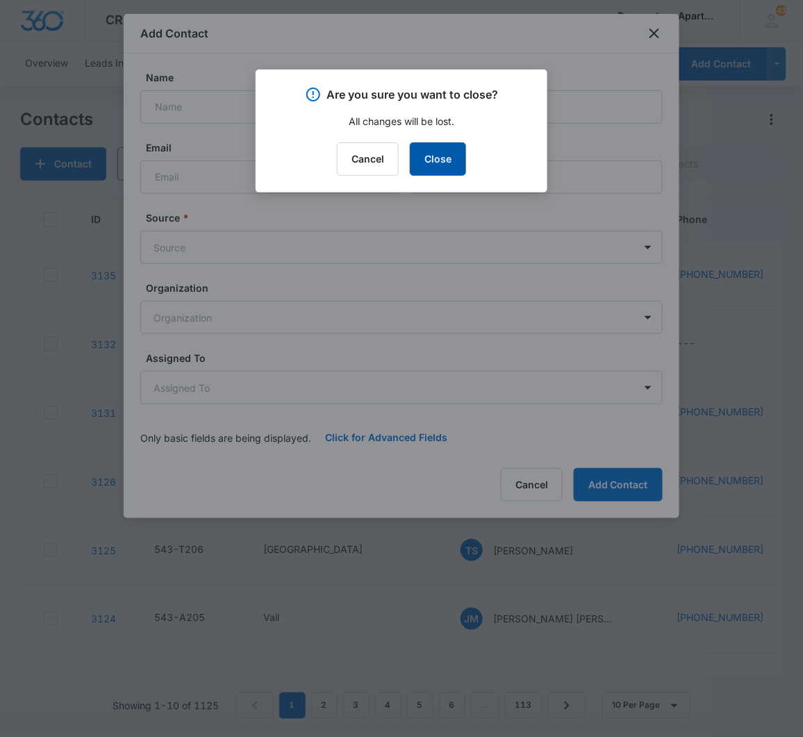
click at [458, 150] on button "Close" at bounding box center [438, 158] width 56 height 33
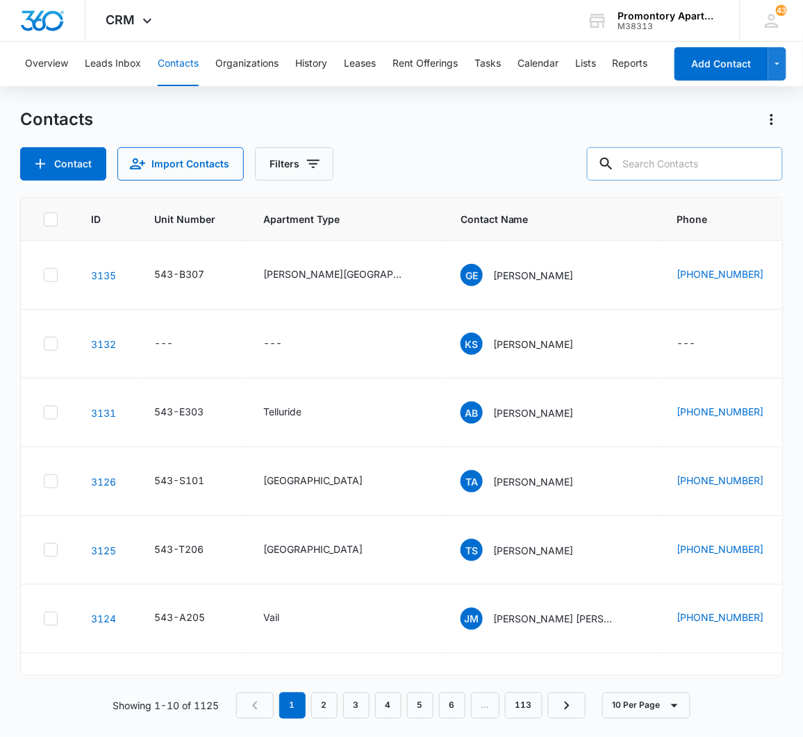
click at [655, 156] on input "text" at bounding box center [685, 163] width 196 height 33
type input "dona"
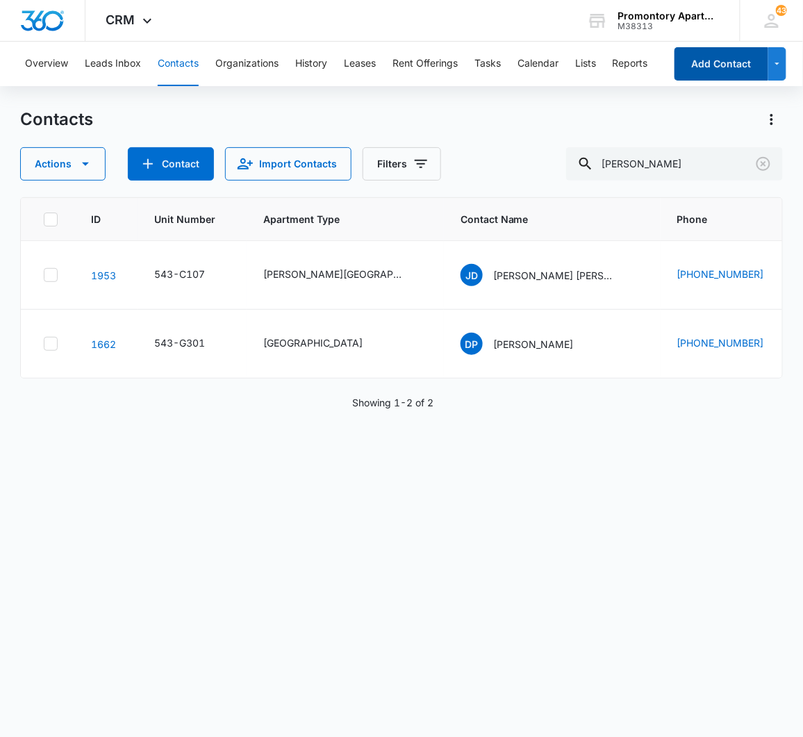
click at [712, 65] on button "Add Contact" at bounding box center [721, 63] width 94 height 33
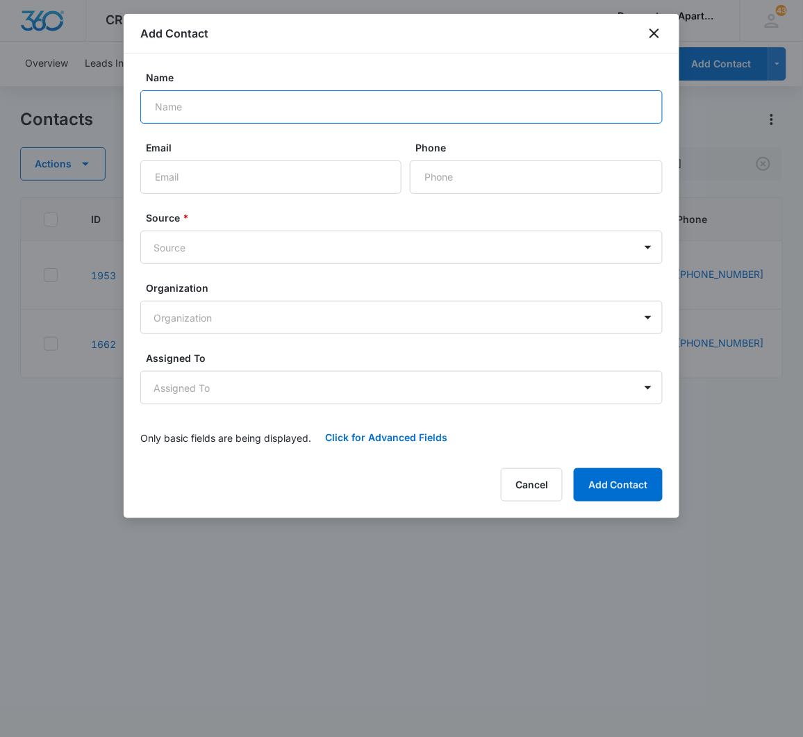
click at [255, 115] on input "Name" at bounding box center [401, 106] width 522 height 33
type input "[PERSON_NAME] Rule"
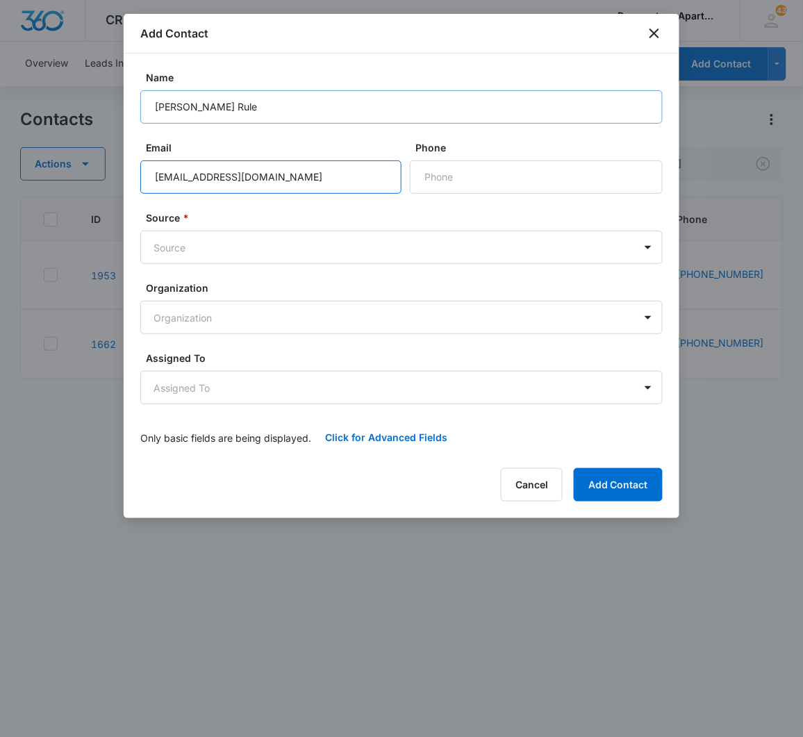
type input "[EMAIL_ADDRESS][DOMAIN_NAME]"
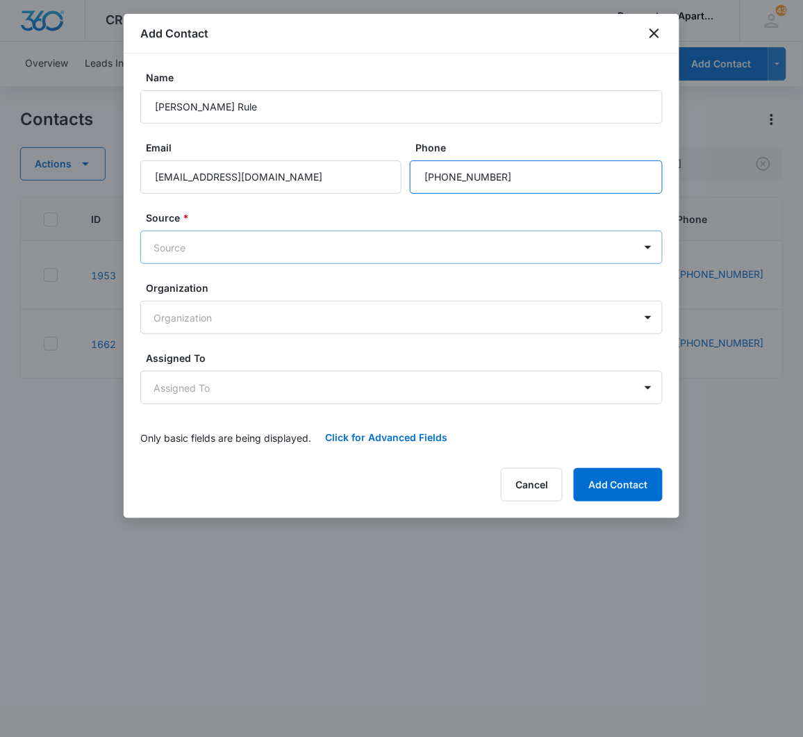
type input "[PHONE_NUMBER]"
click at [255, 249] on body "CRM Apps Reputation Websites Forms CRM Email Social Content Intelligence Files …" at bounding box center [401, 368] width 803 height 737
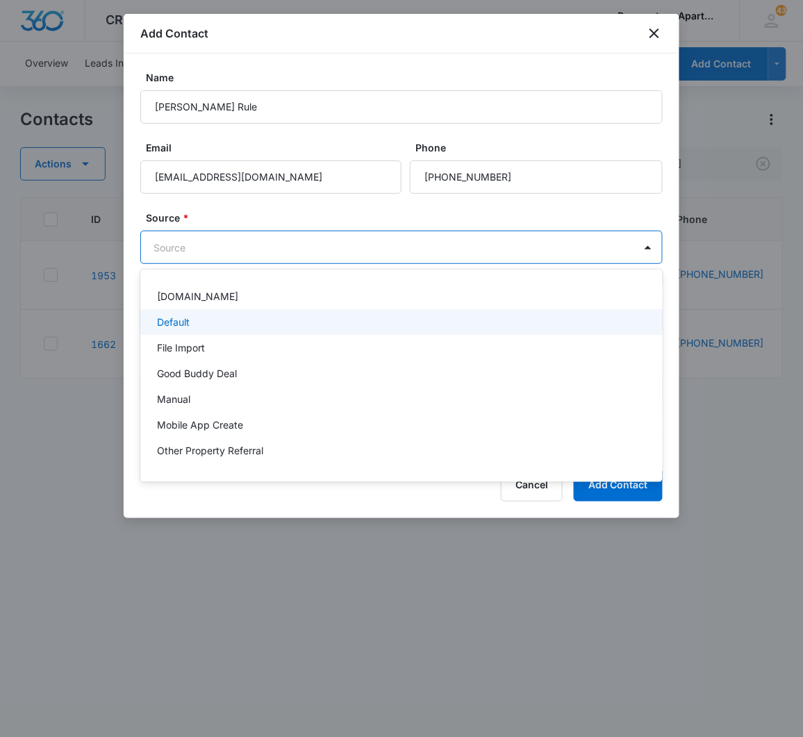
click at [229, 328] on div "Default" at bounding box center [400, 322] width 486 height 15
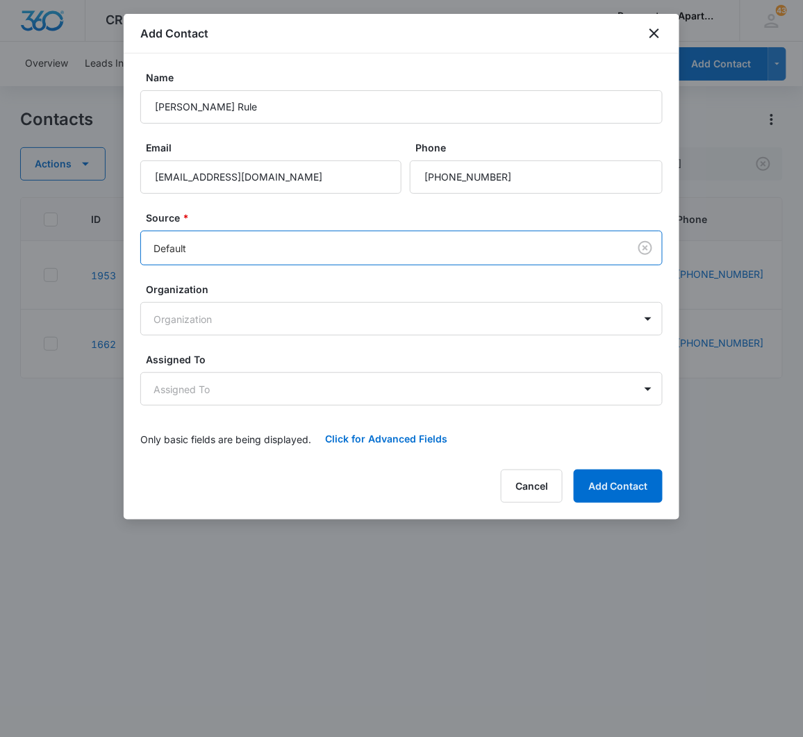
click at [356, 463] on div "Add Contact Name Dona Rule Email ruledj2001@yahoo.com Phone Source * option Def…" at bounding box center [401, 266] width 555 height 505
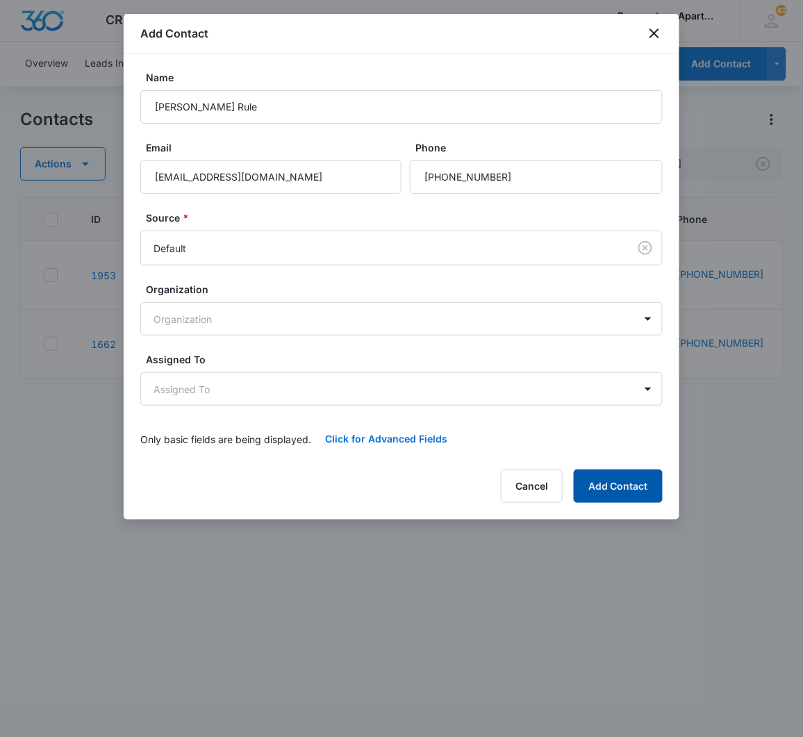
click at [603, 480] on button "Add Contact" at bounding box center [617, 485] width 89 height 33
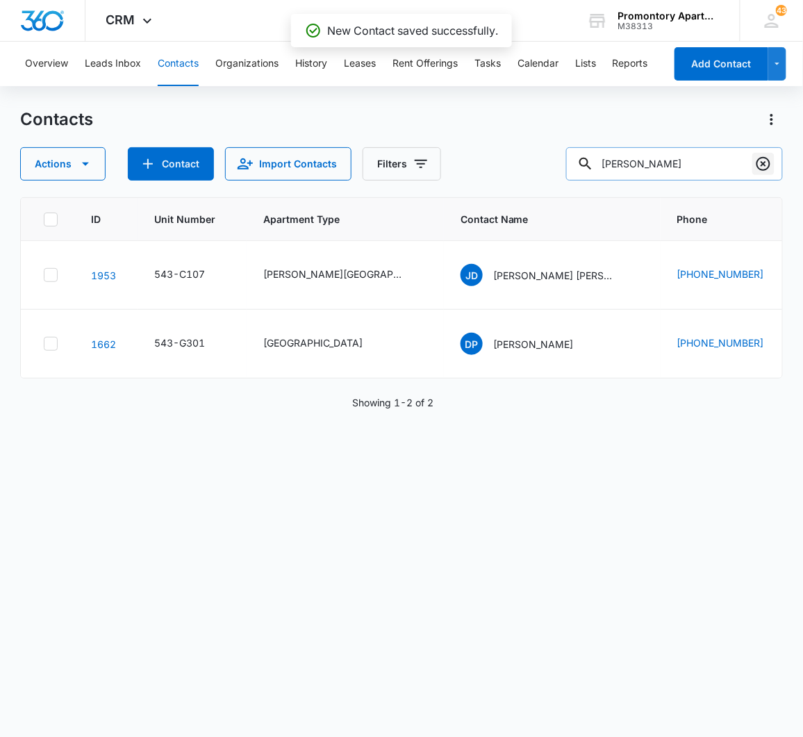
click at [768, 168] on icon "Clear" at bounding box center [763, 164] width 14 height 14
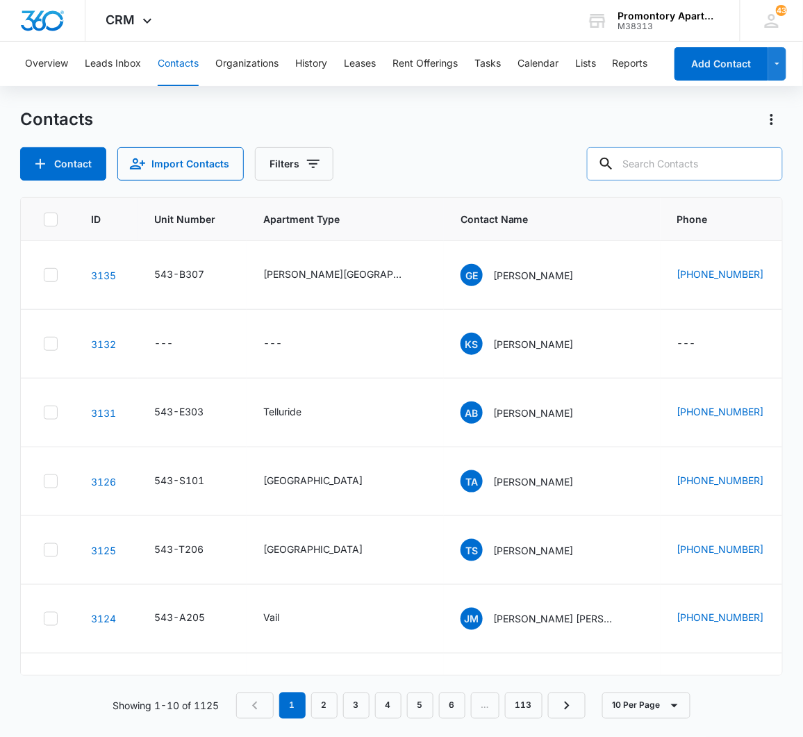
click at [472, 153] on div "Contact Import Contacts Filters" at bounding box center [401, 163] width 762 height 33
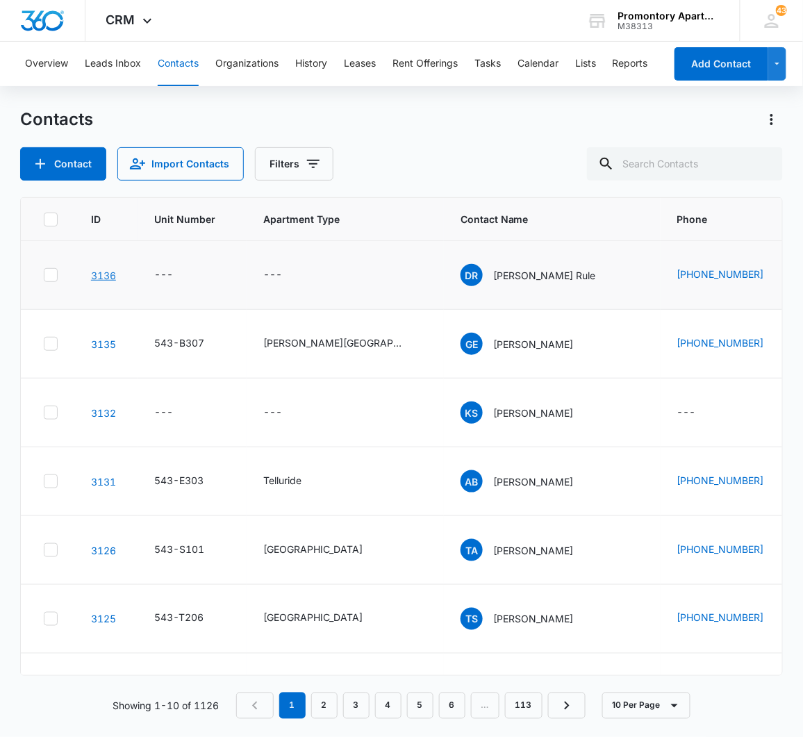
click at [108, 269] on link "3136" at bounding box center [103, 275] width 25 height 12
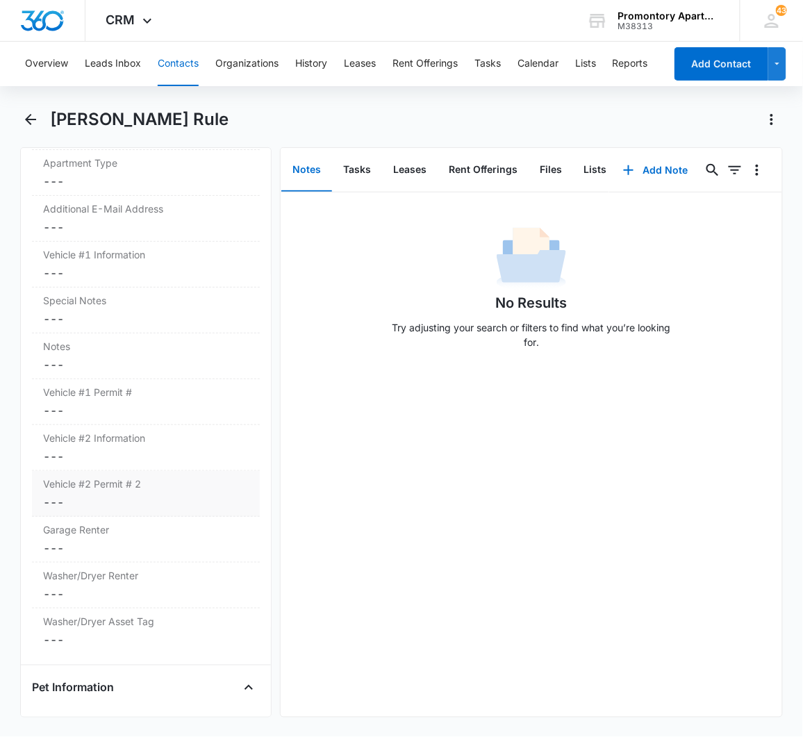
scroll to position [1080, 0]
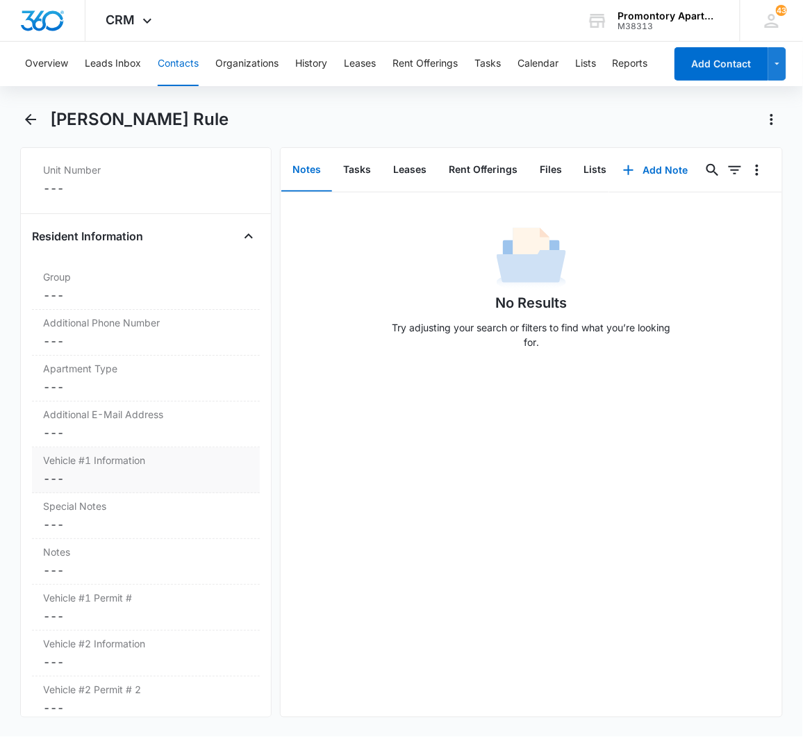
click at [51, 475] on dd "Cancel Save Changes ---" at bounding box center [146, 478] width 206 height 17
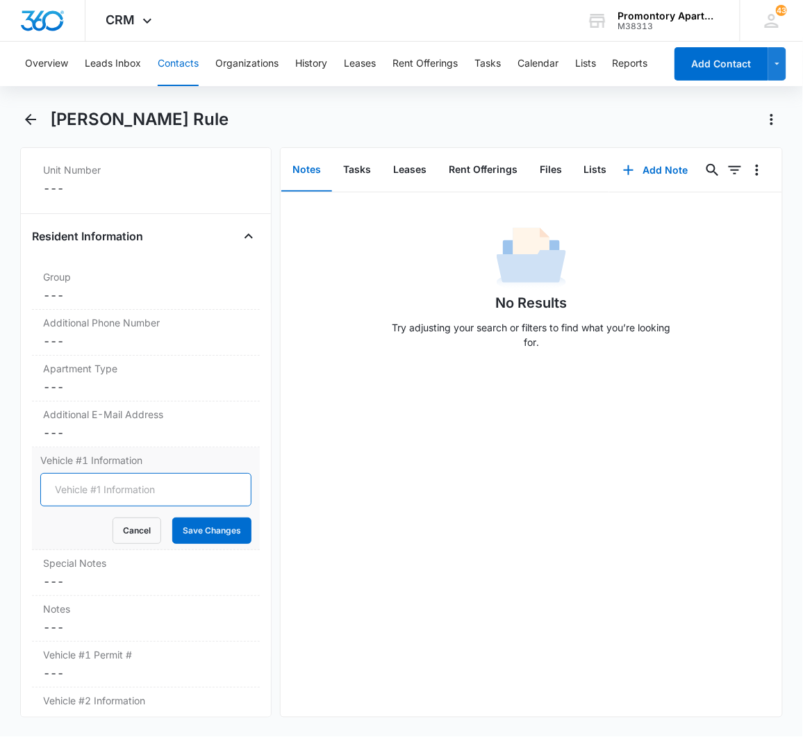
click at [70, 486] on input "Vehicle #1 Information" at bounding box center [145, 489] width 211 height 33
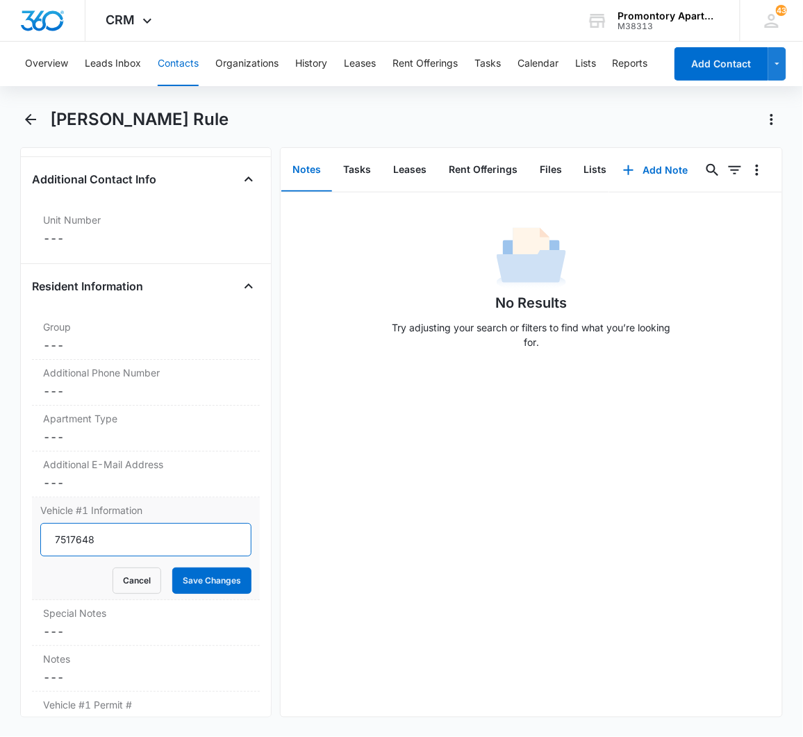
scroll to position [1003, 0]
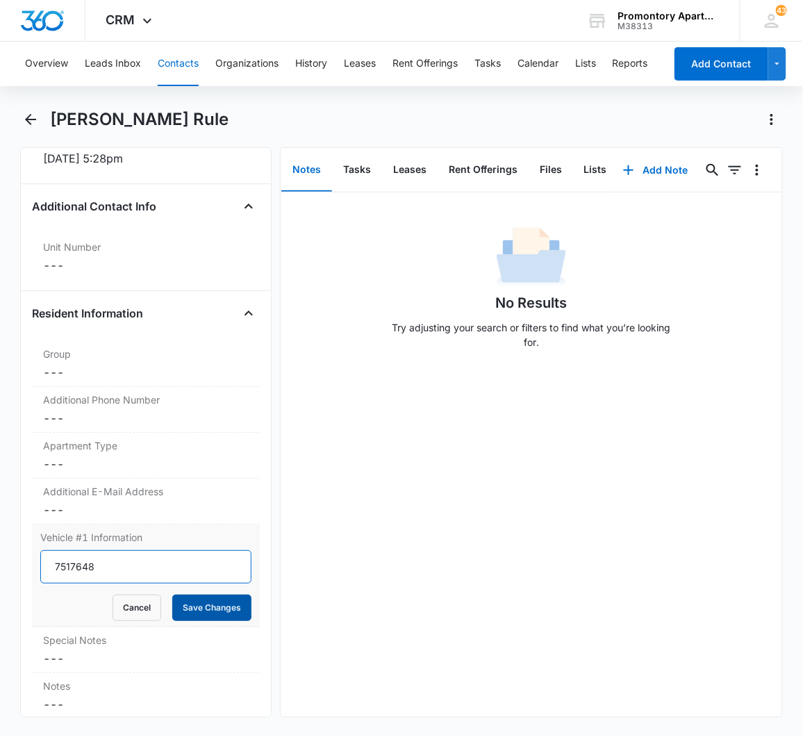
type input "7517648"
click at [185, 601] on button "Save Changes" at bounding box center [211, 607] width 79 height 26
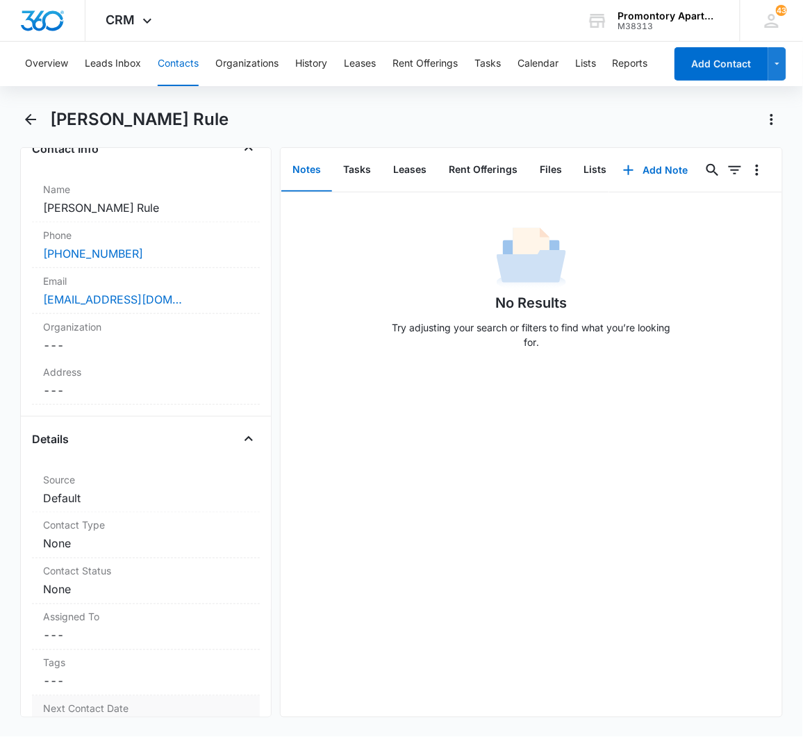
scroll to position [0, 0]
